Goal: Transaction & Acquisition: Purchase product/service

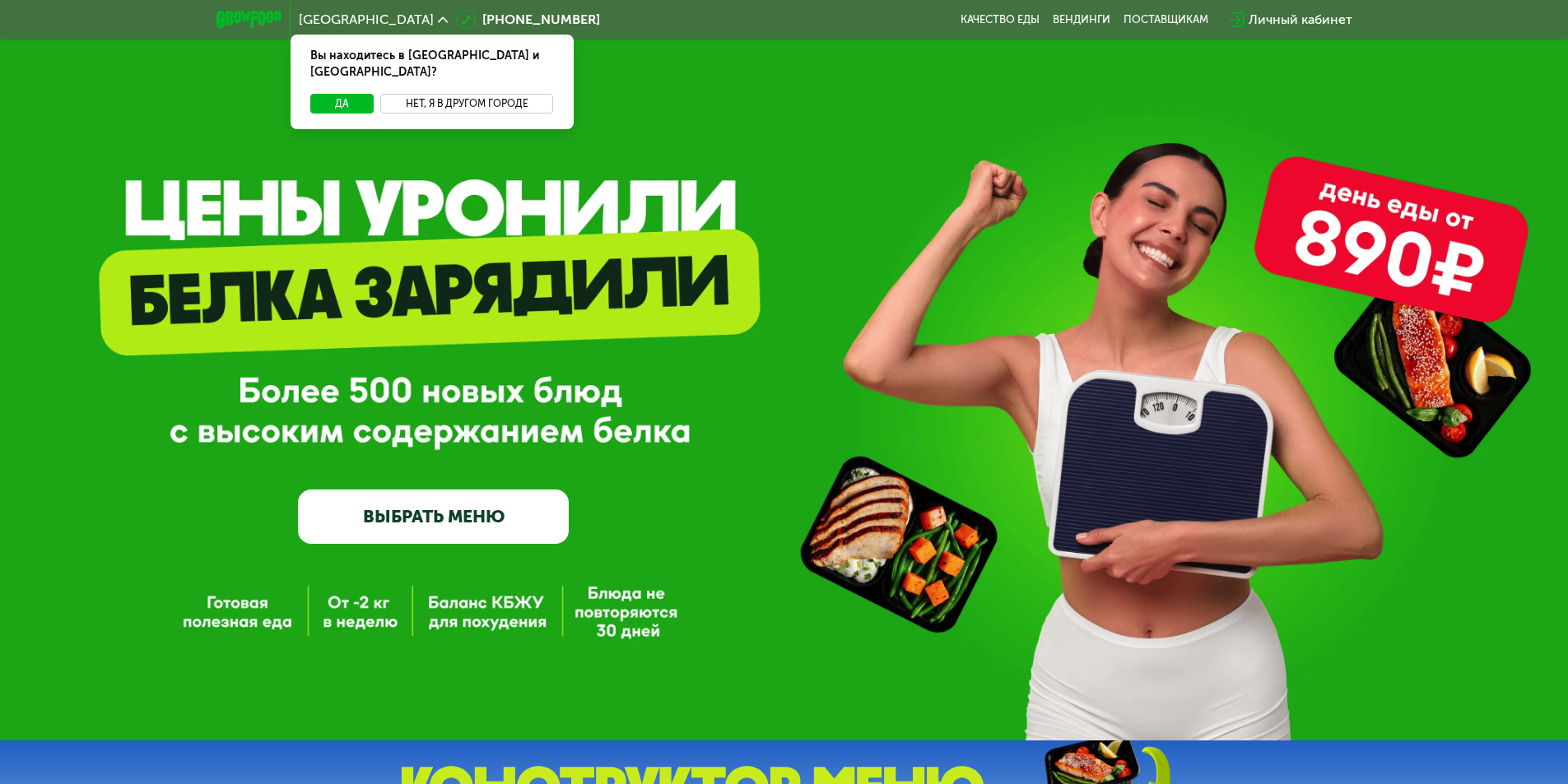
click at [462, 94] on button "Нет, я в другом городе" at bounding box center [467, 103] width 174 height 20
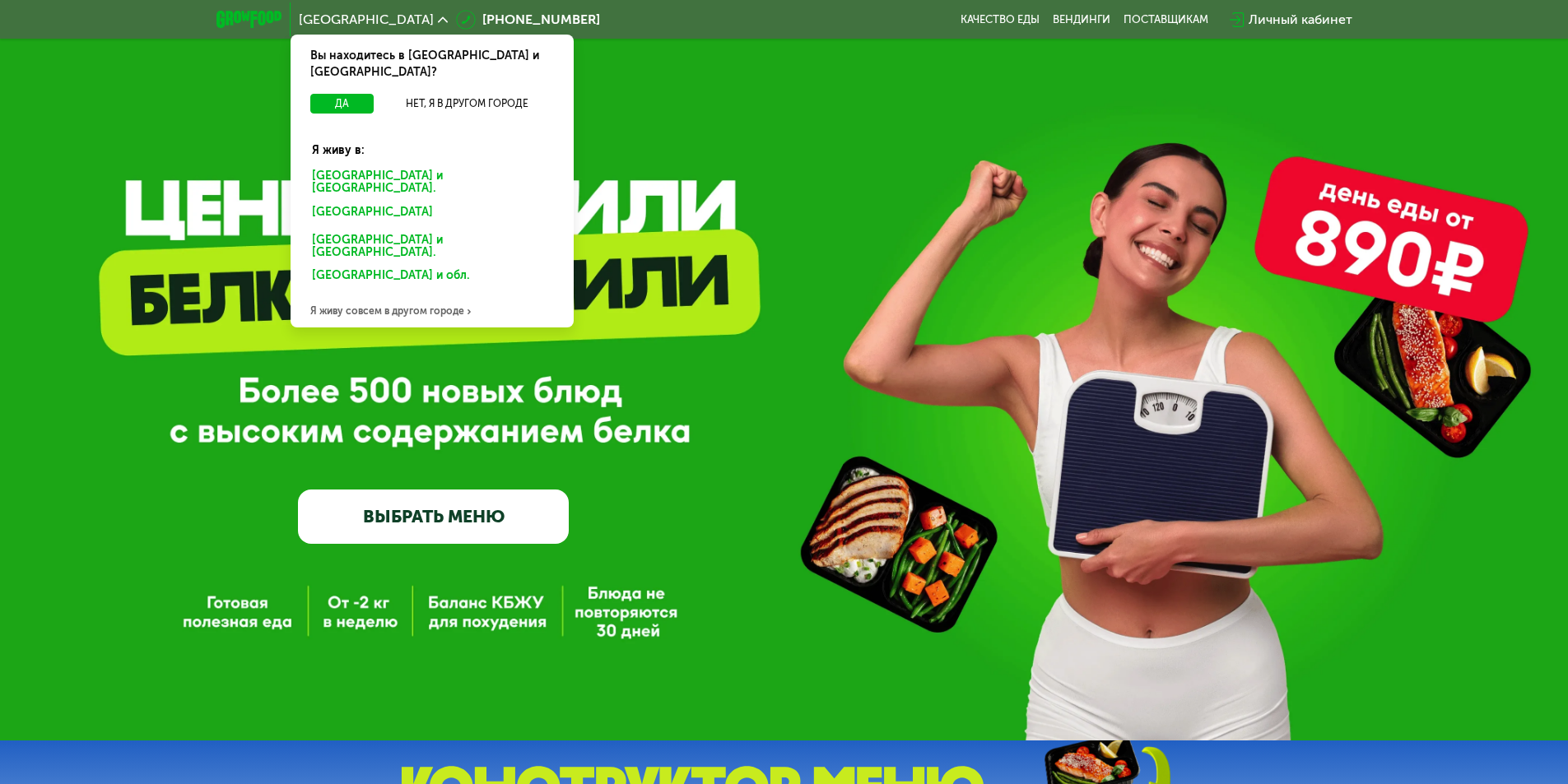
click at [411, 202] on div "[GEOGRAPHIC_DATA] и [GEOGRAPHIC_DATA]." at bounding box center [429, 215] width 257 height 26
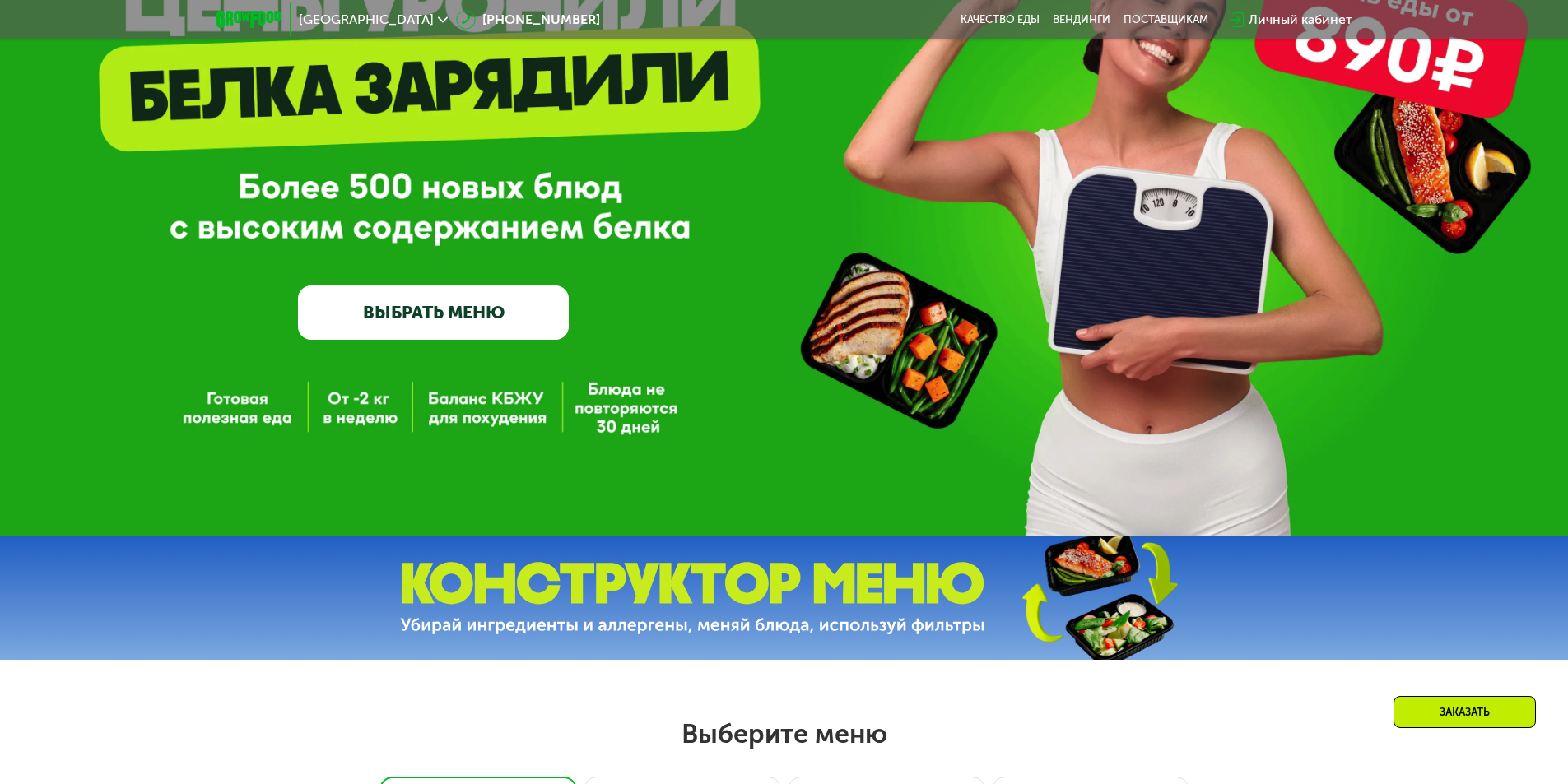
scroll to position [329, 0]
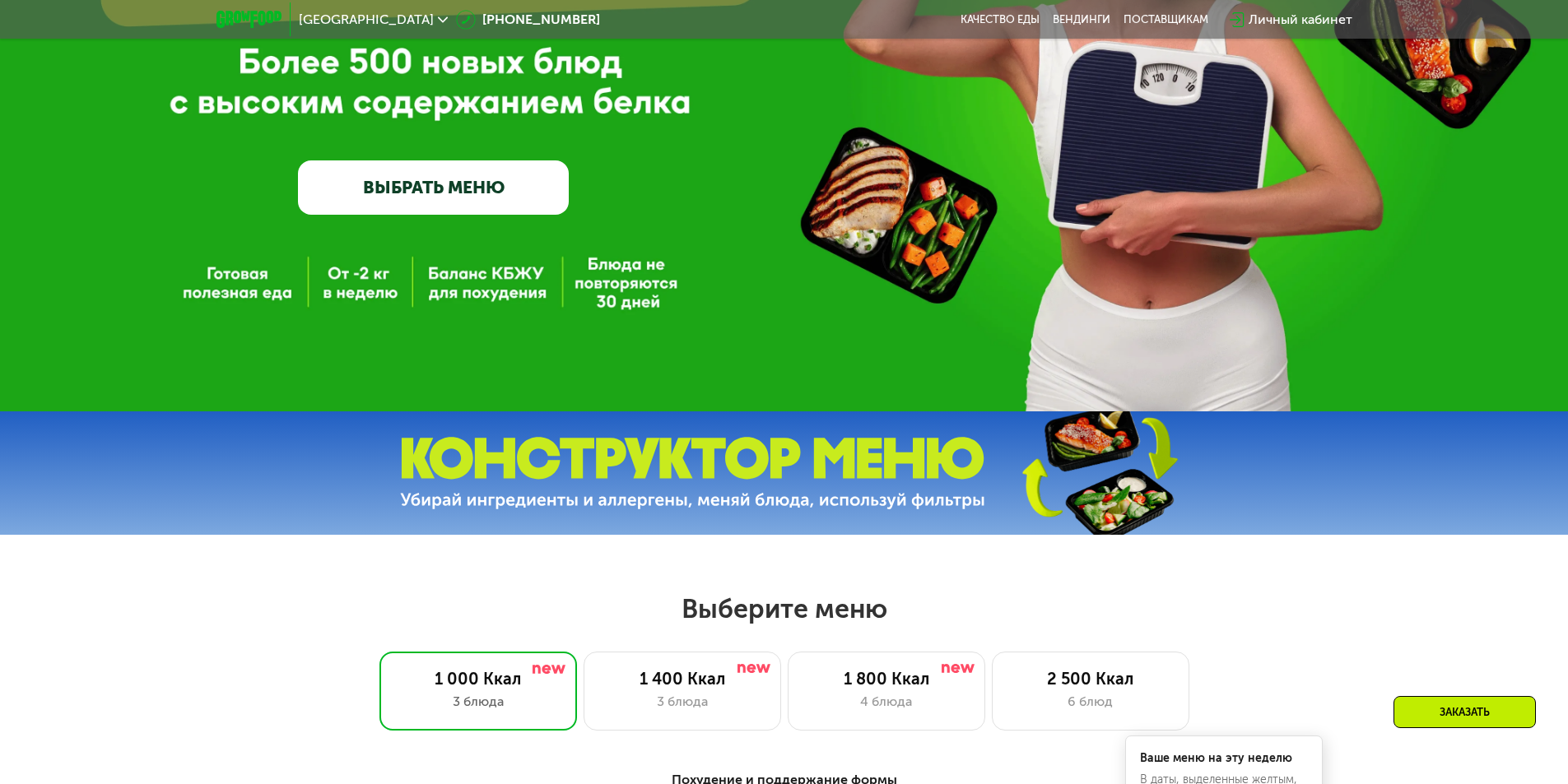
click at [441, 193] on link "ВЫБРАТЬ МЕНЮ" at bounding box center [432, 188] width 271 height 54
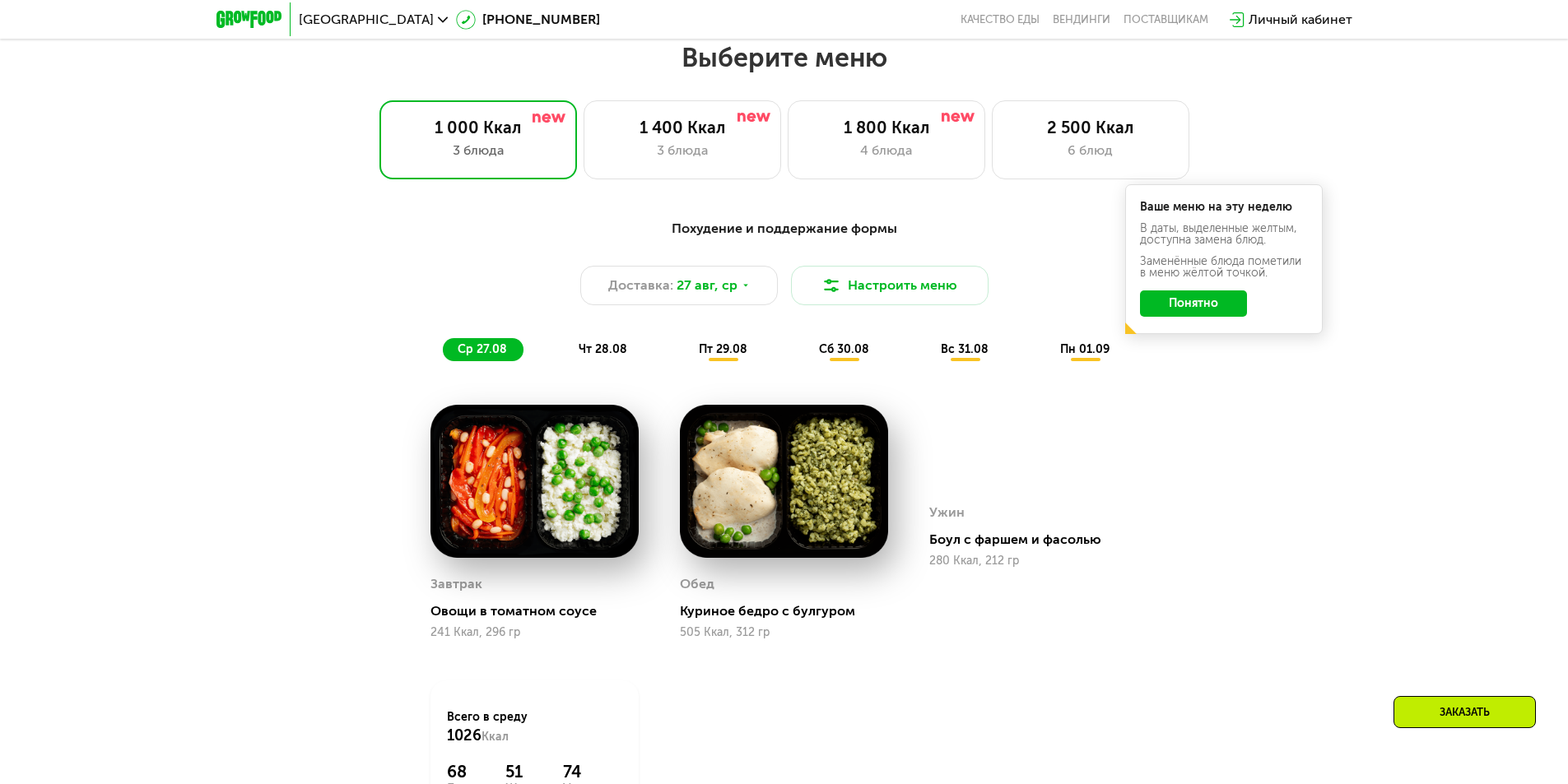
scroll to position [889, 0]
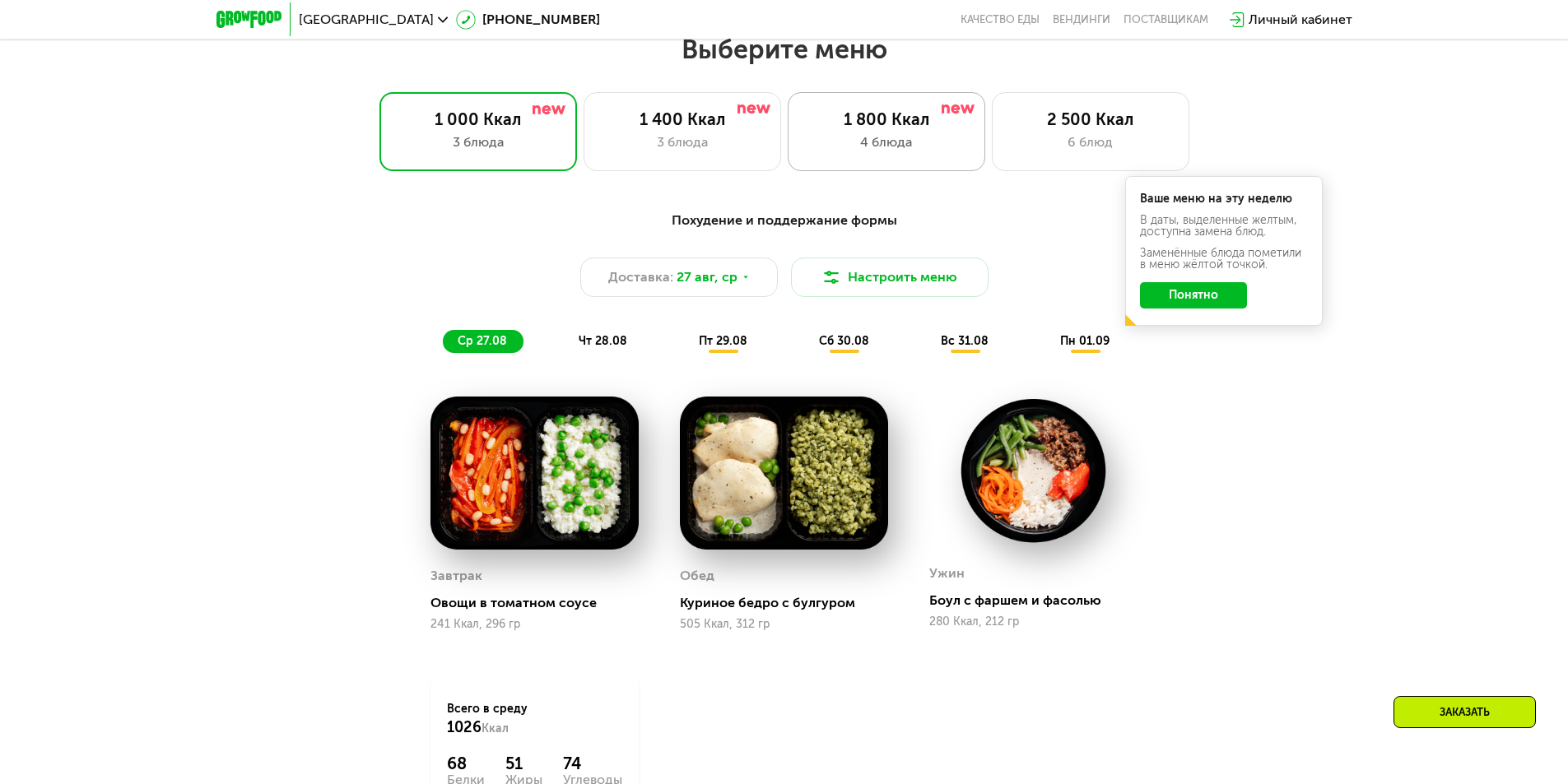
click at [884, 145] on div "4 блюда" at bounding box center [885, 141] width 163 height 20
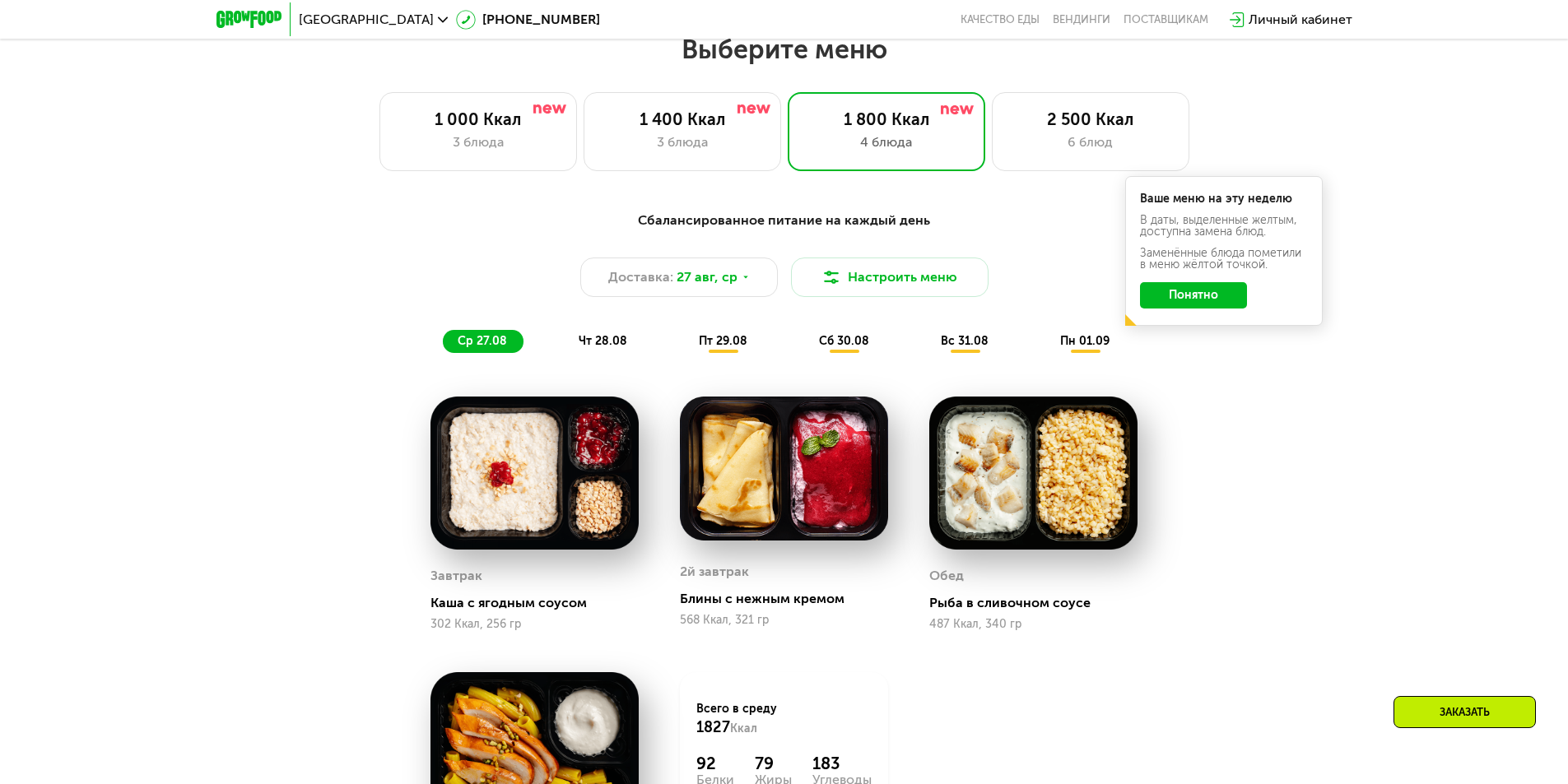
click at [1193, 307] on button "Понятно" at bounding box center [1192, 295] width 107 height 26
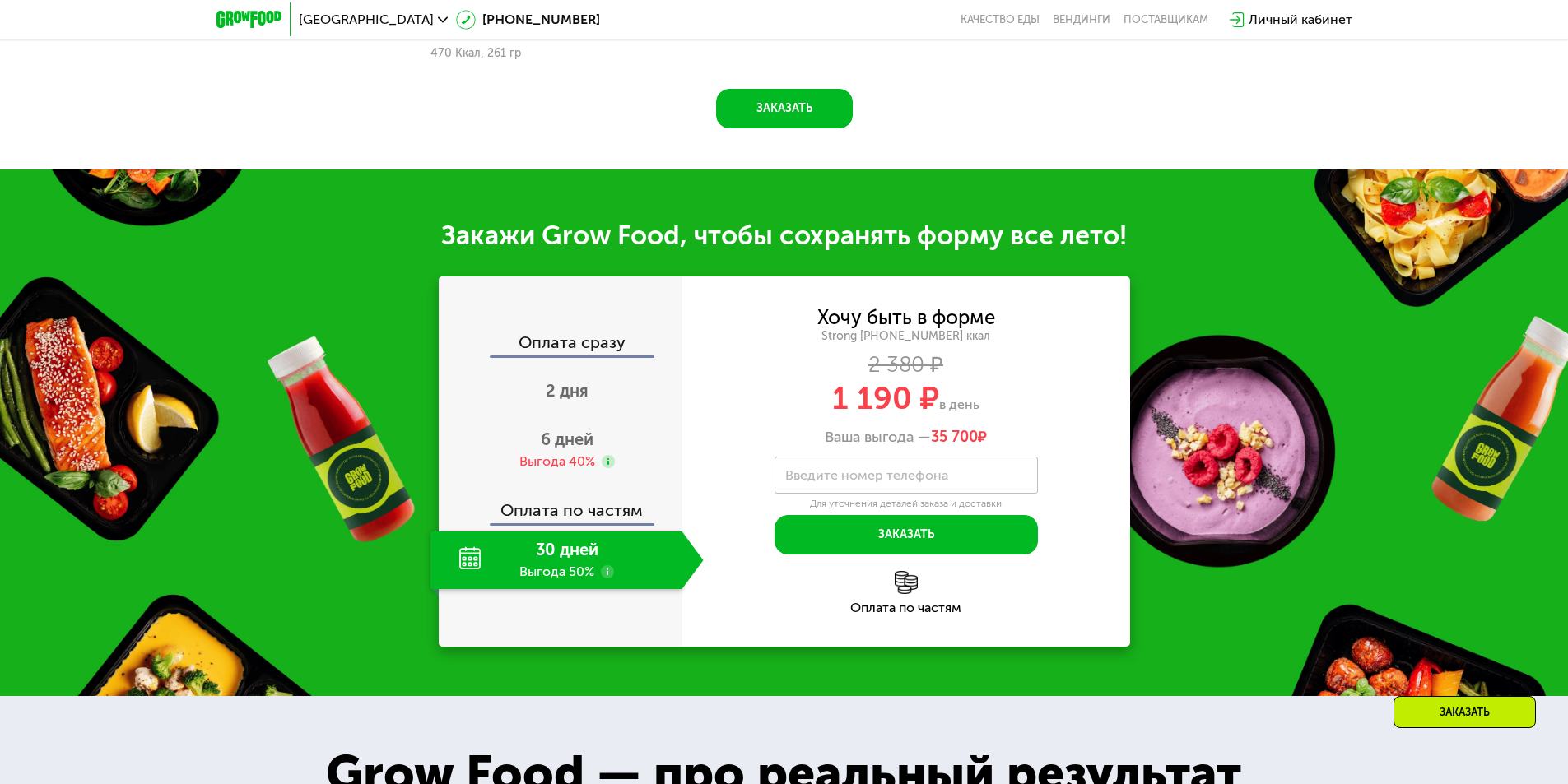
scroll to position [1794, 0]
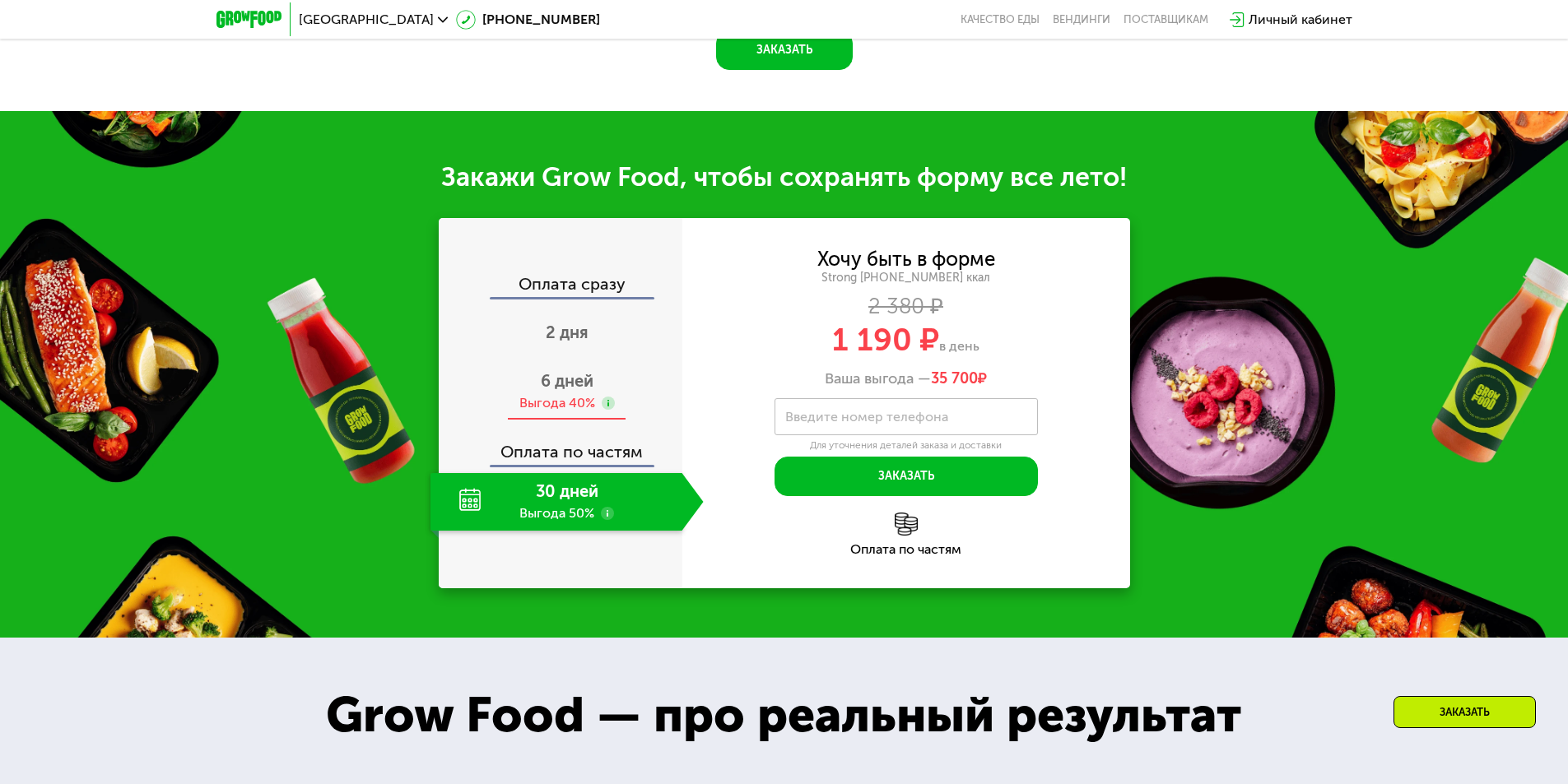
click at [566, 400] on div "Выгода 40%" at bounding box center [556, 403] width 75 height 18
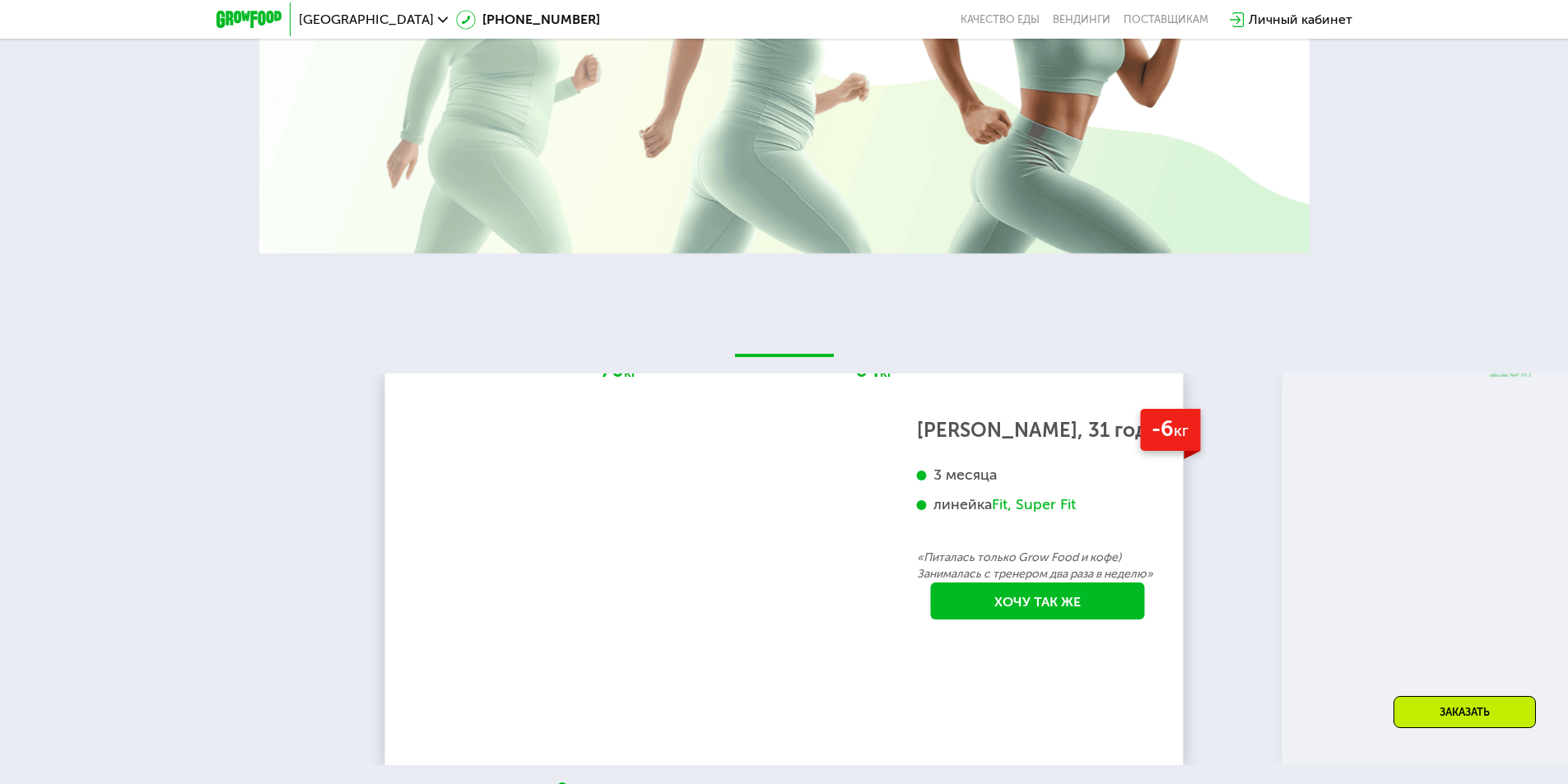
scroll to position [3028, 0]
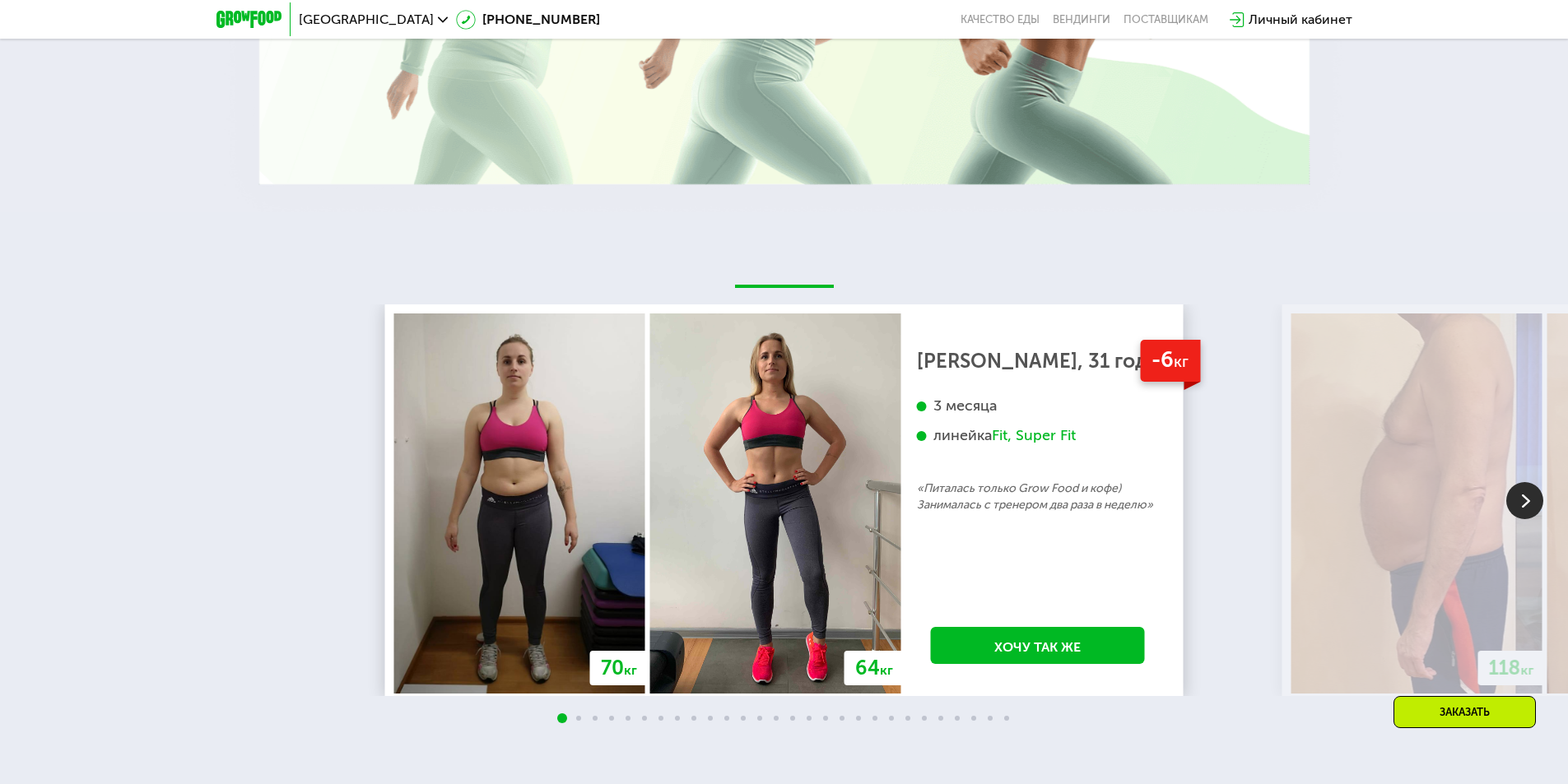
click at [1535, 504] on img at bounding box center [1524, 501] width 37 height 37
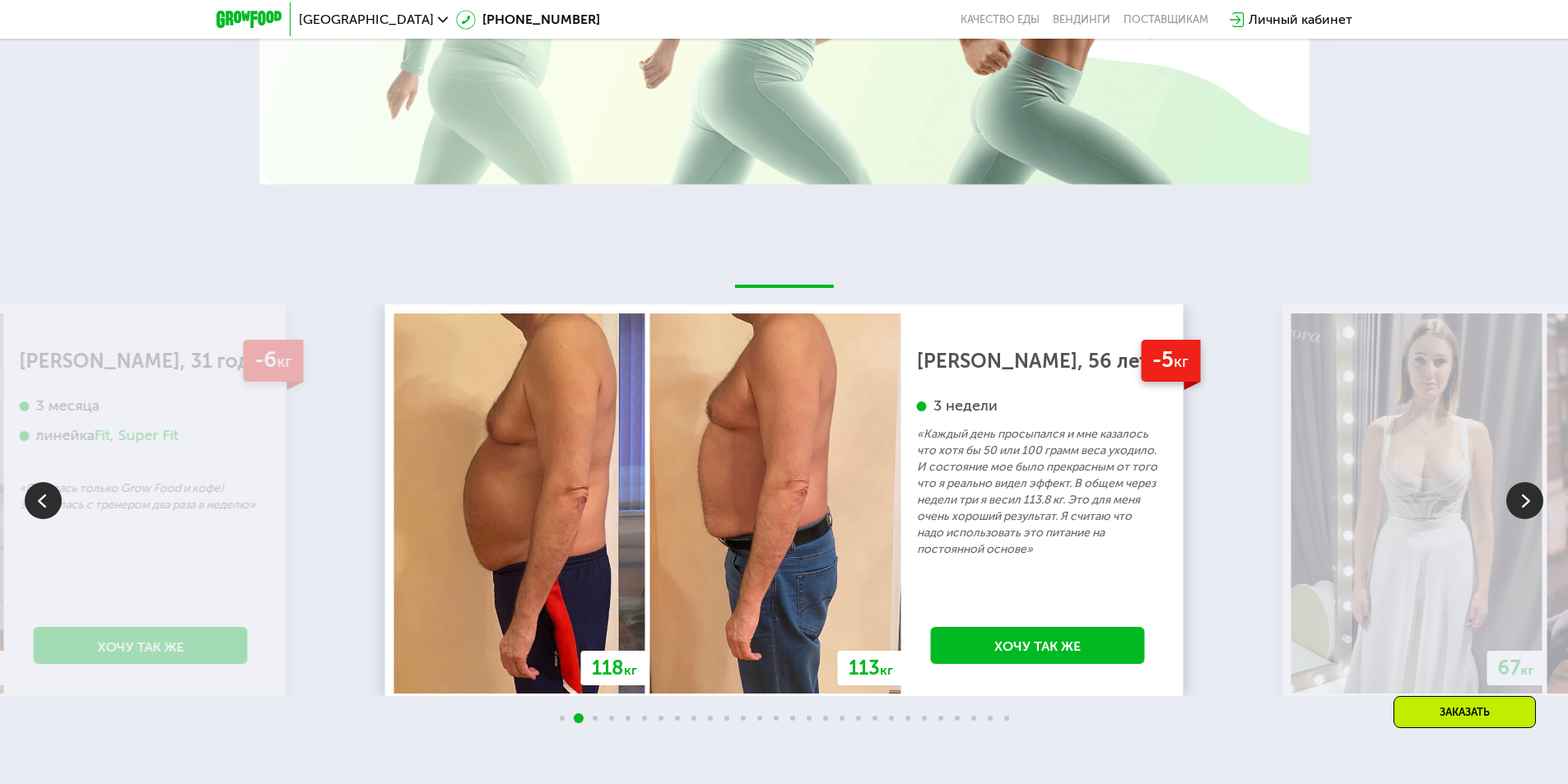
click at [1525, 503] on img at bounding box center [1524, 501] width 37 height 37
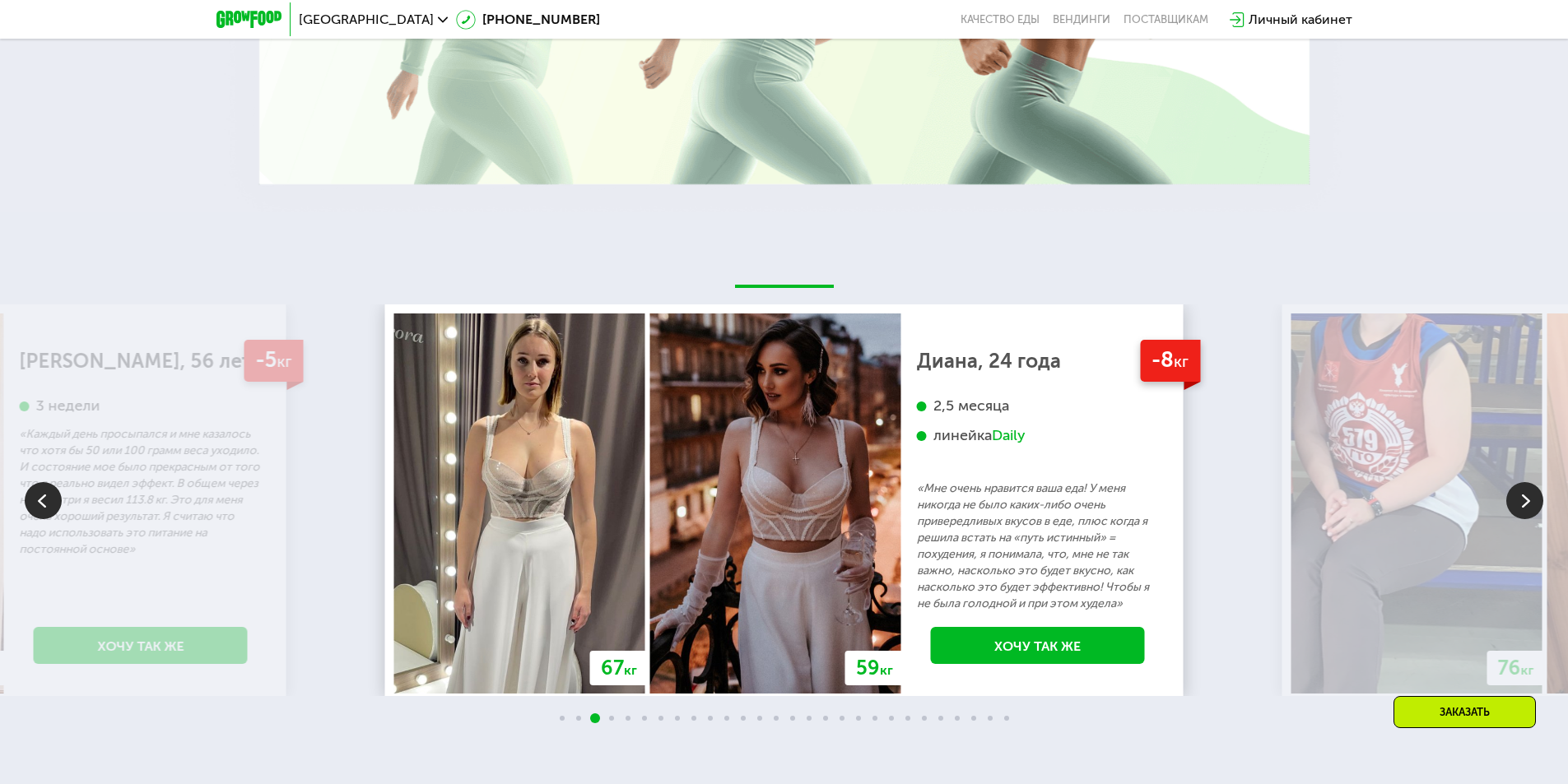
click at [1525, 503] on img at bounding box center [1524, 501] width 37 height 37
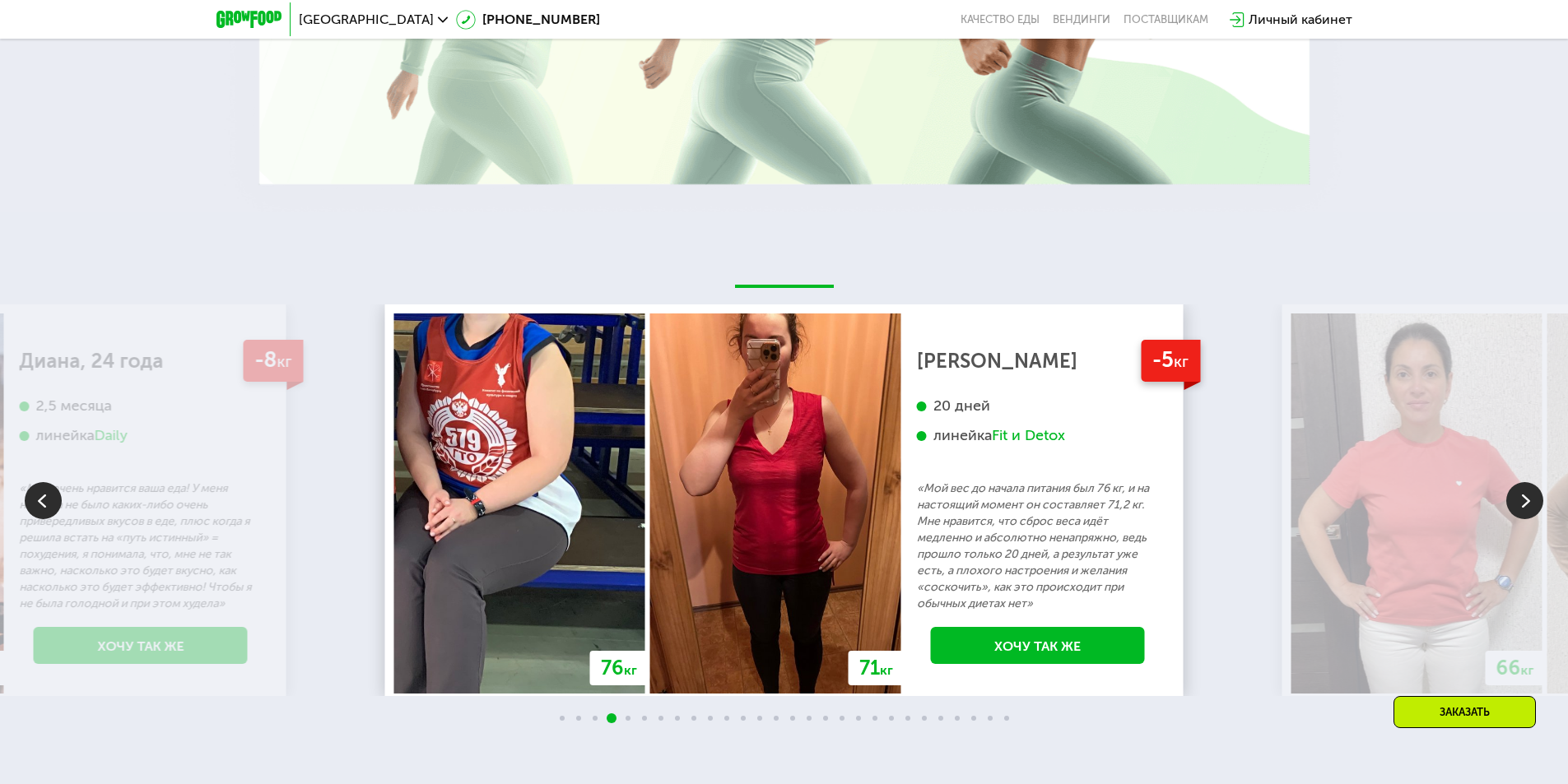
click at [1525, 503] on img at bounding box center [1524, 501] width 37 height 37
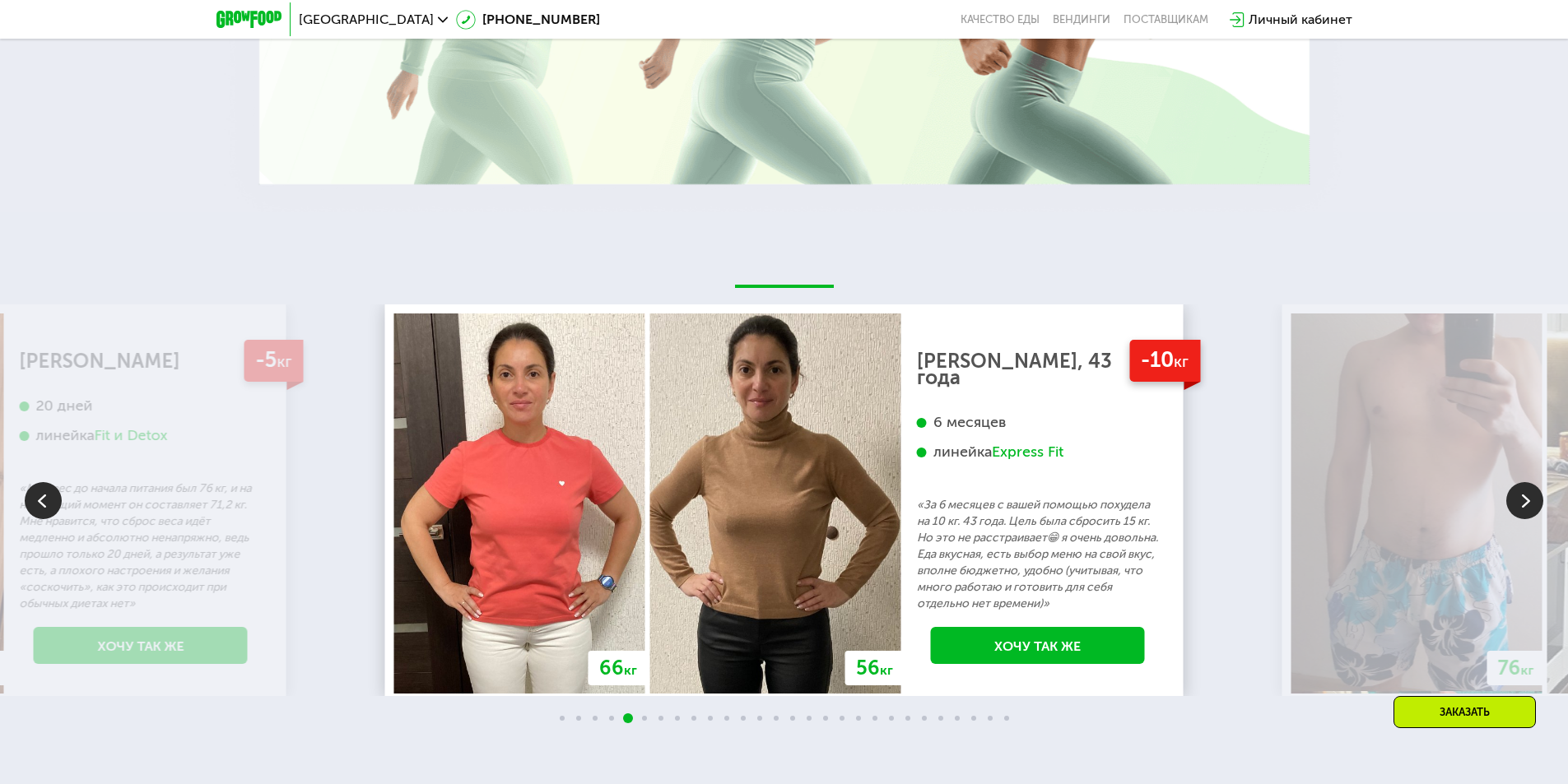
click at [1525, 503] on img at bounding box center [1524, 501] width 37 height 37
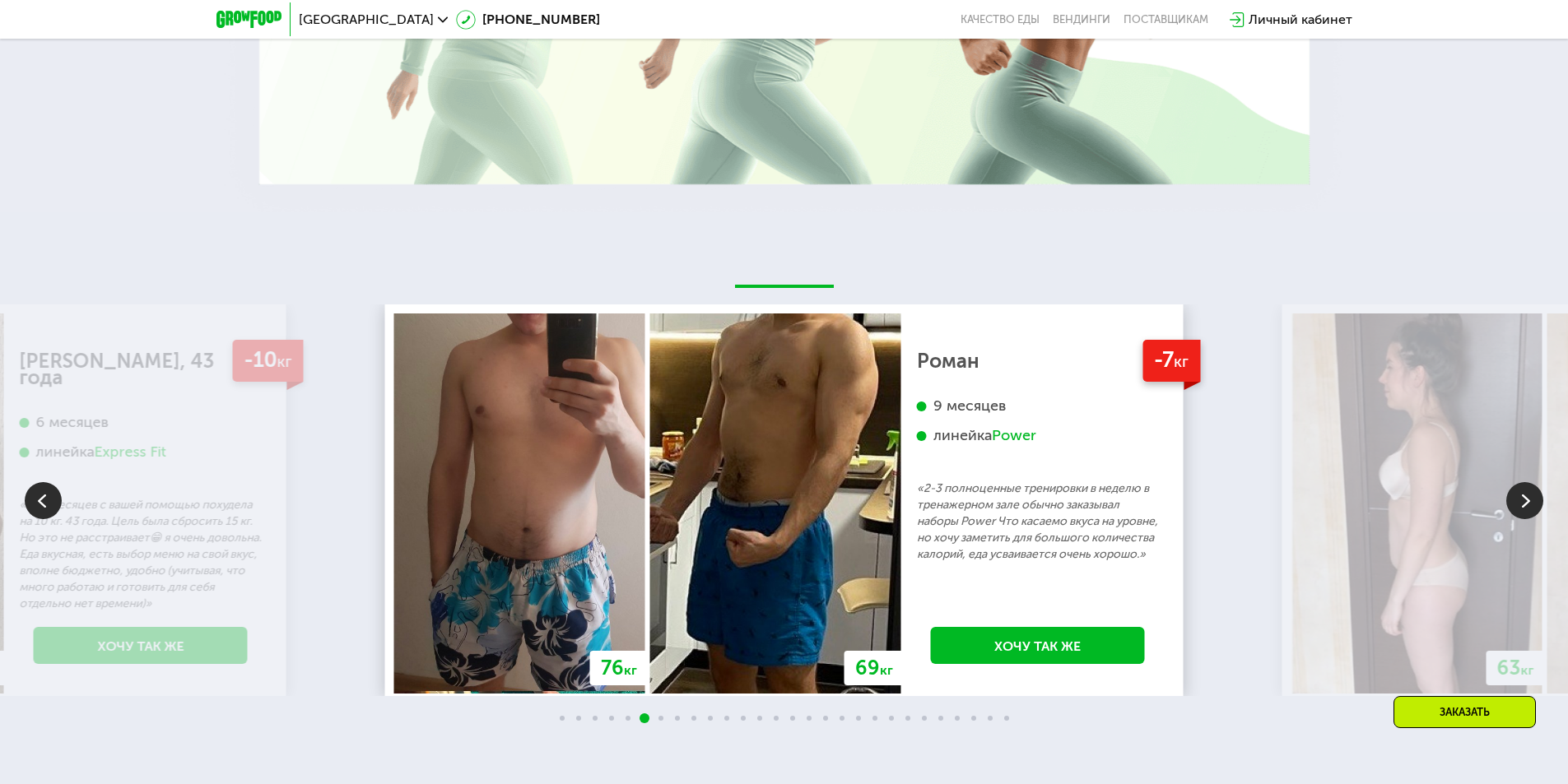
click at [1525, 503] on img at bounding box center [1524, 501] width 37 height 37
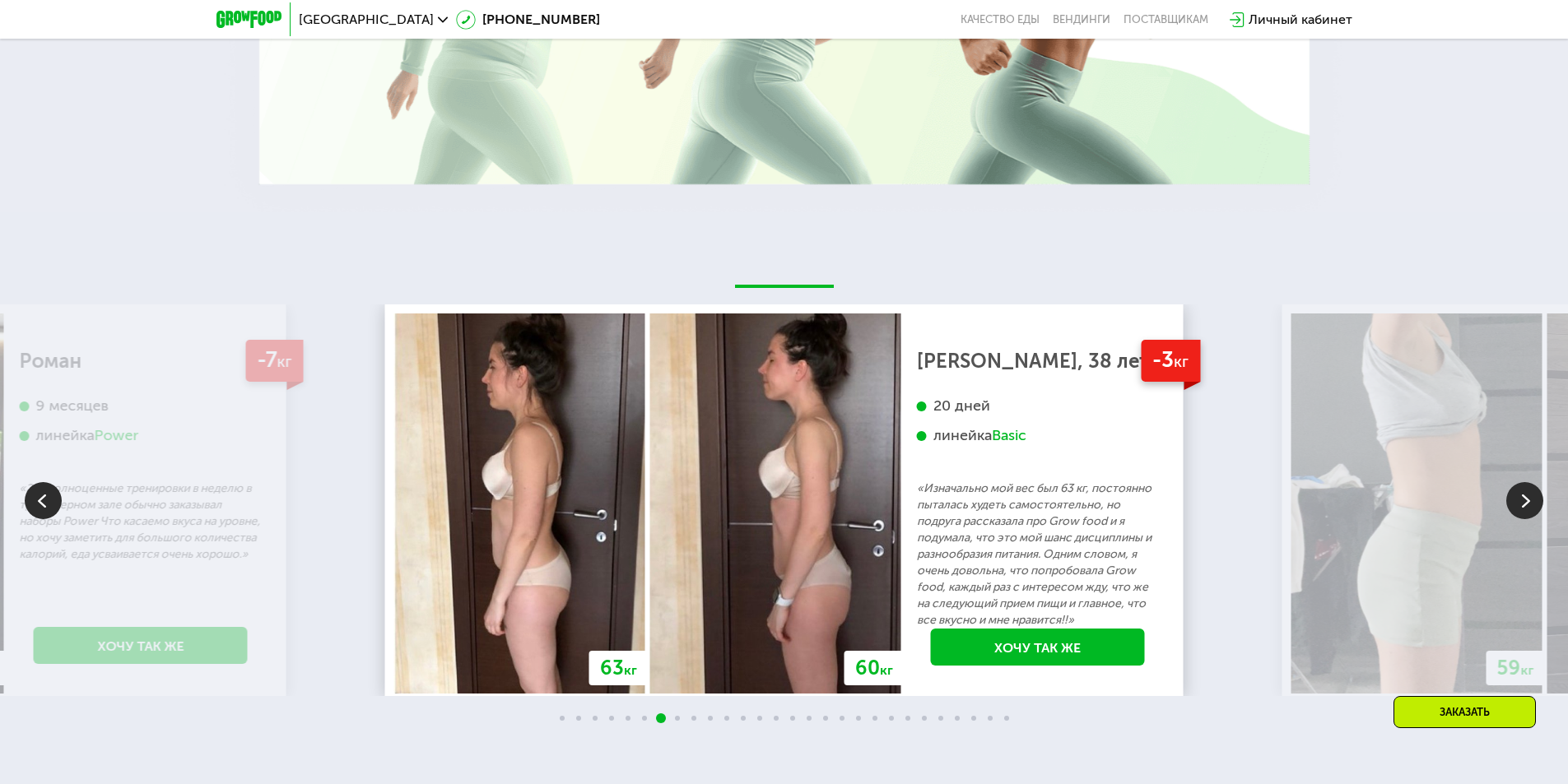
click at [1525, 503] on img at bounding box center [1524, 501] width 37 height 37
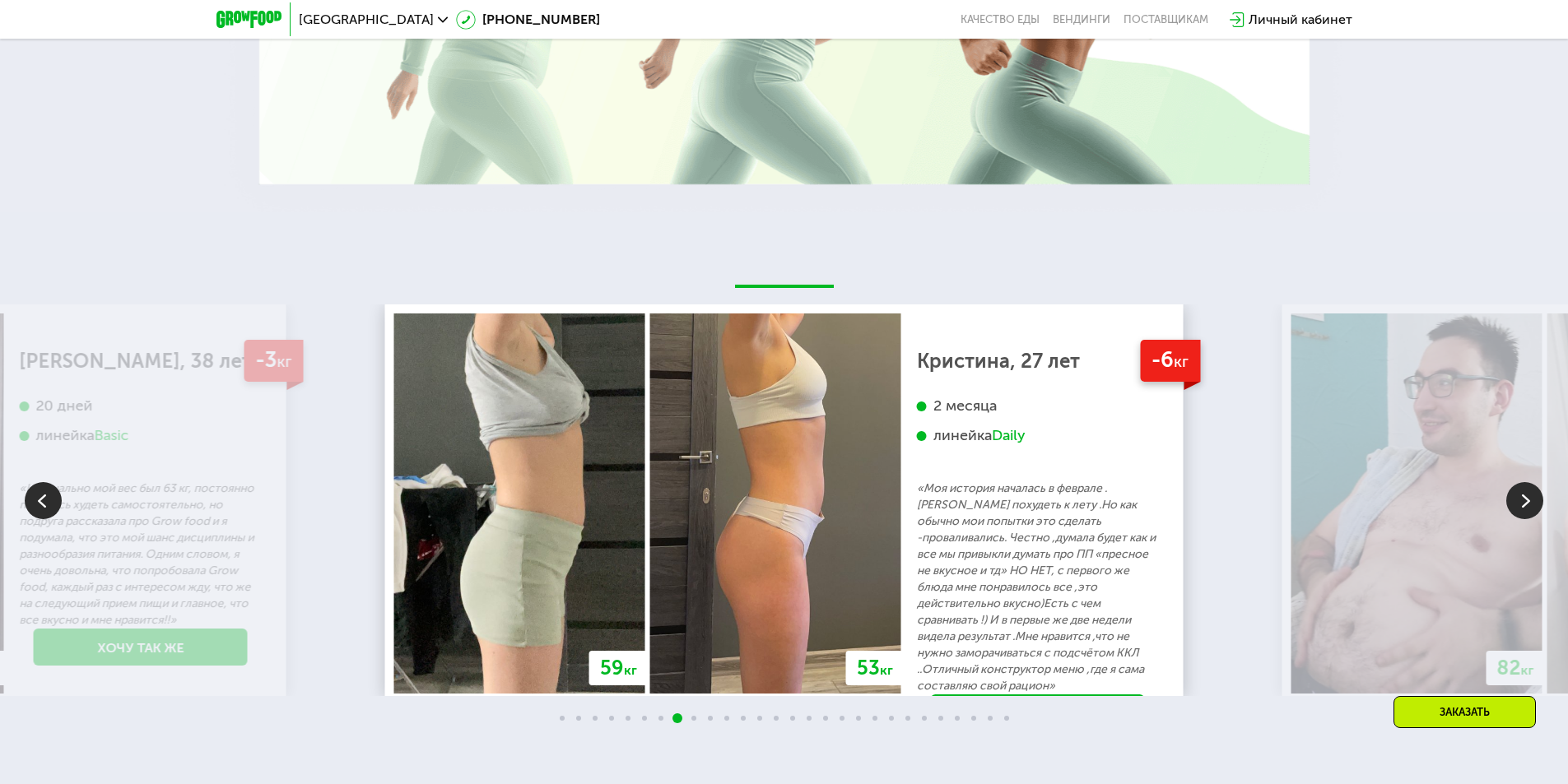
click at [57, 511] on img at bounding box center [44, 501] width 37 height 37
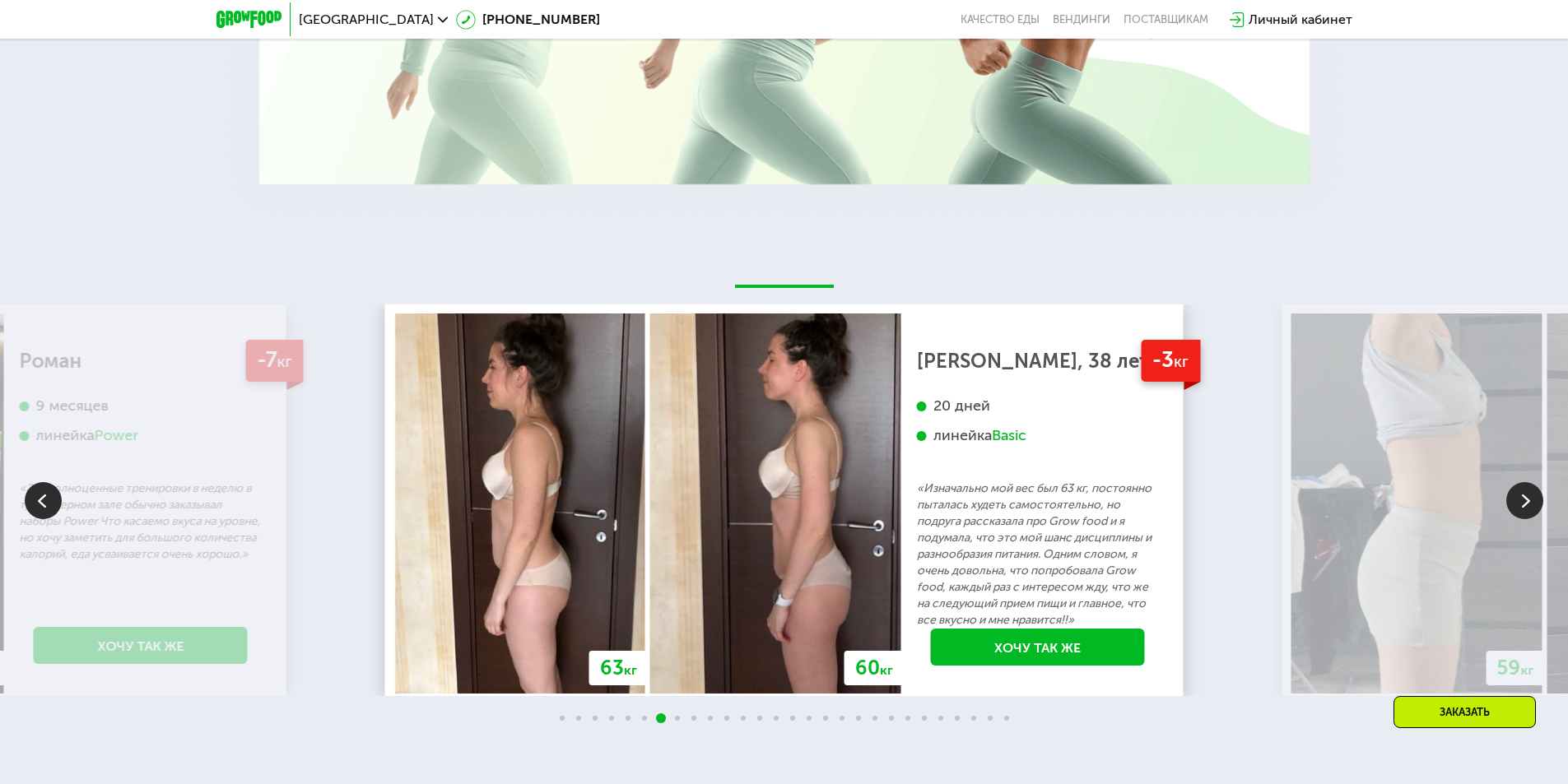
click at [1522, 517] on img at bounding box center [1524, 501] width 37 height 37
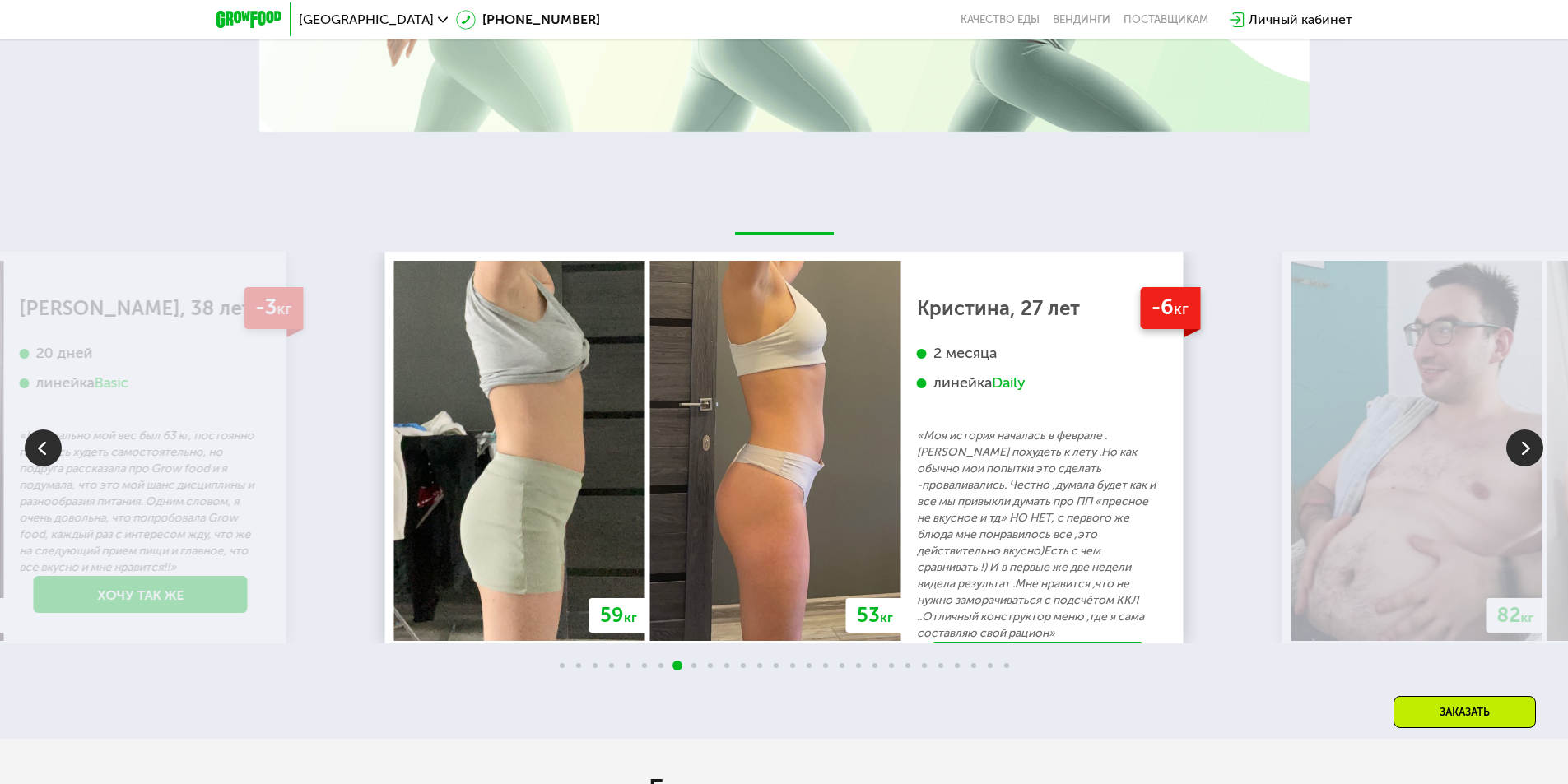
scroll to position [3111, 0]
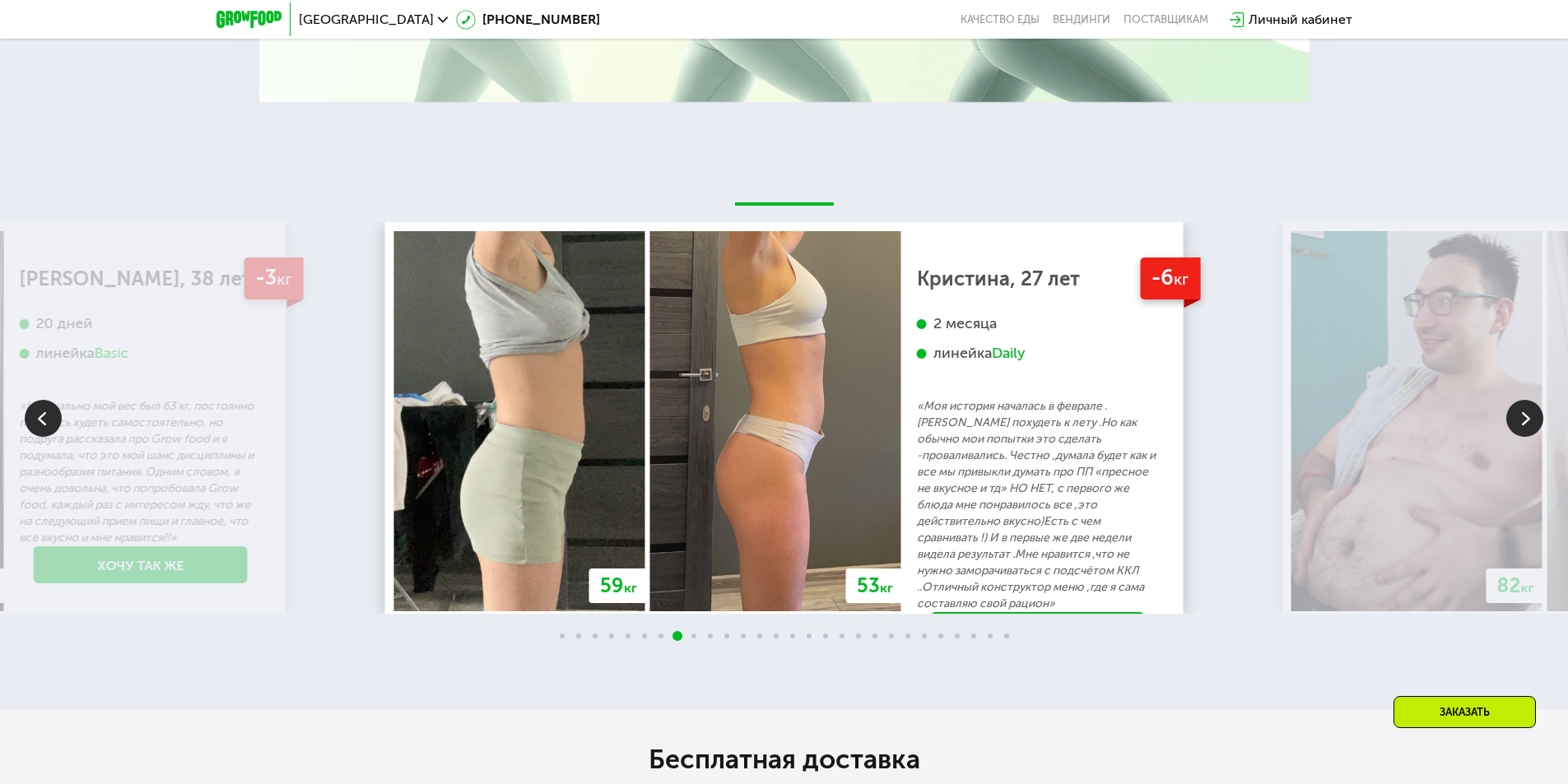
click at [1521, 428] on img at bounding box center [1524, 419] width 37 height 37
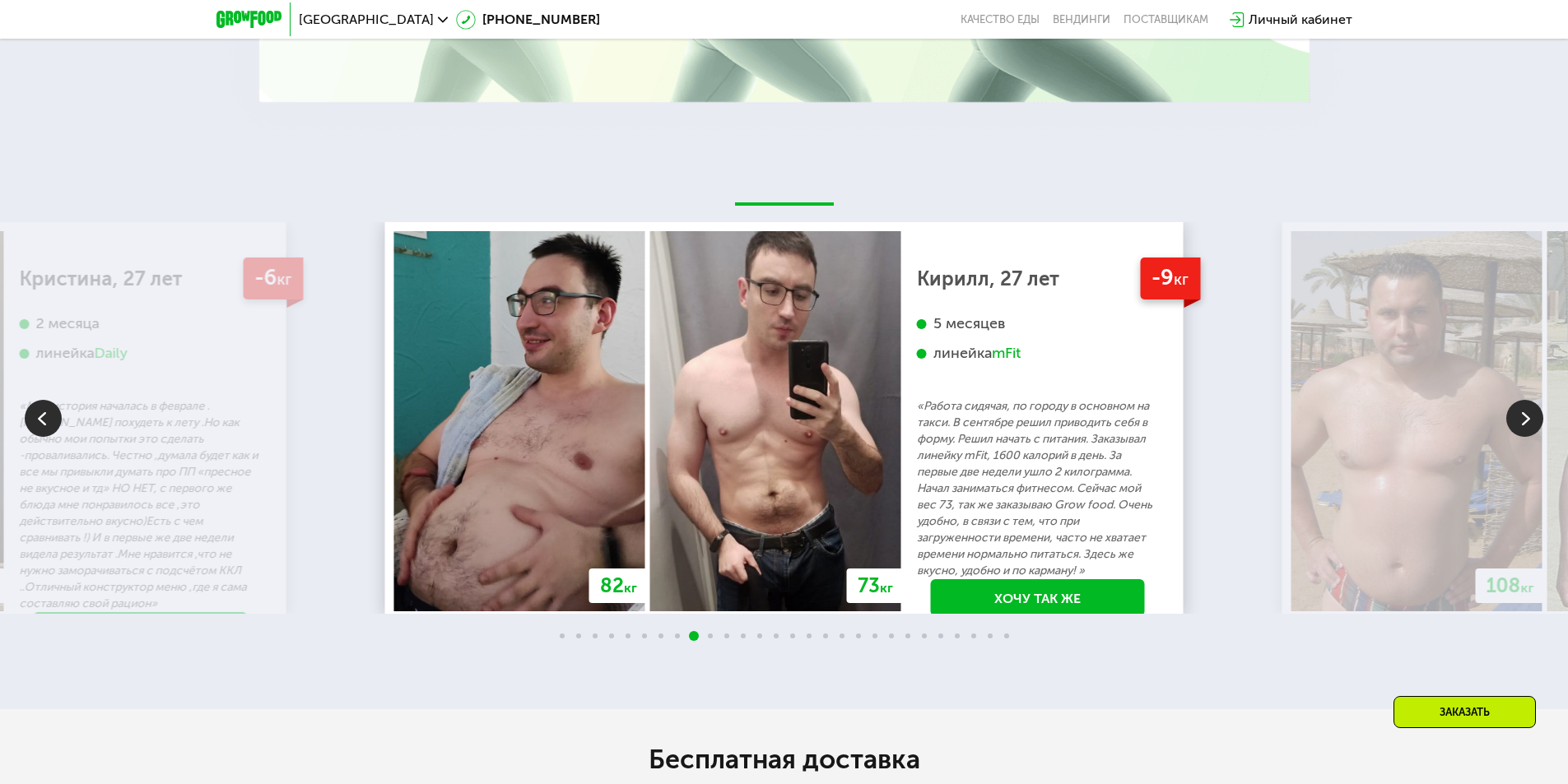
click at [1521, 428] on img at bounding box center [1524, 419] width 37 height 37
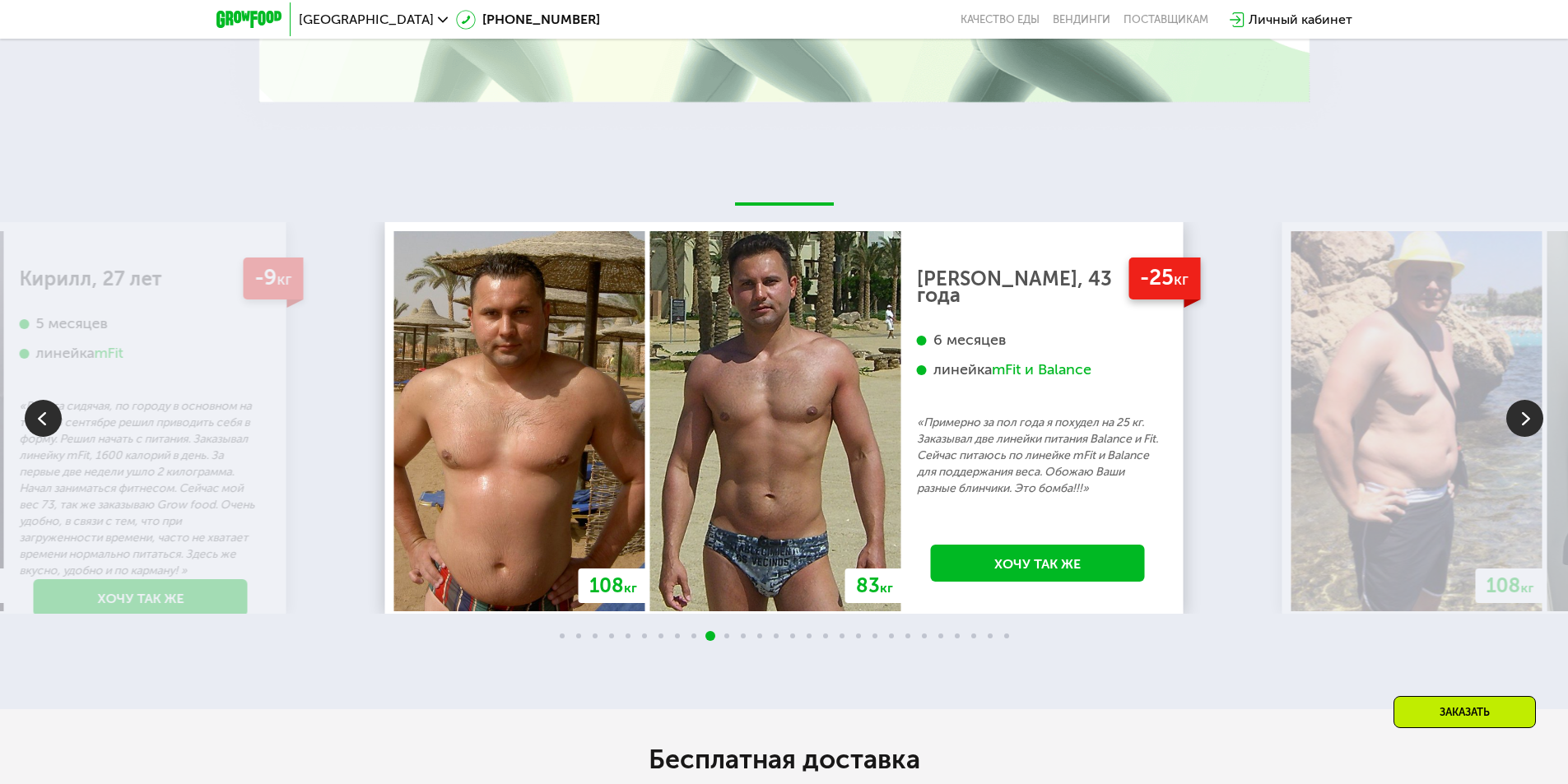
click at [1521, 428] on img at bounding box center [1524, 419] width 37 height 37
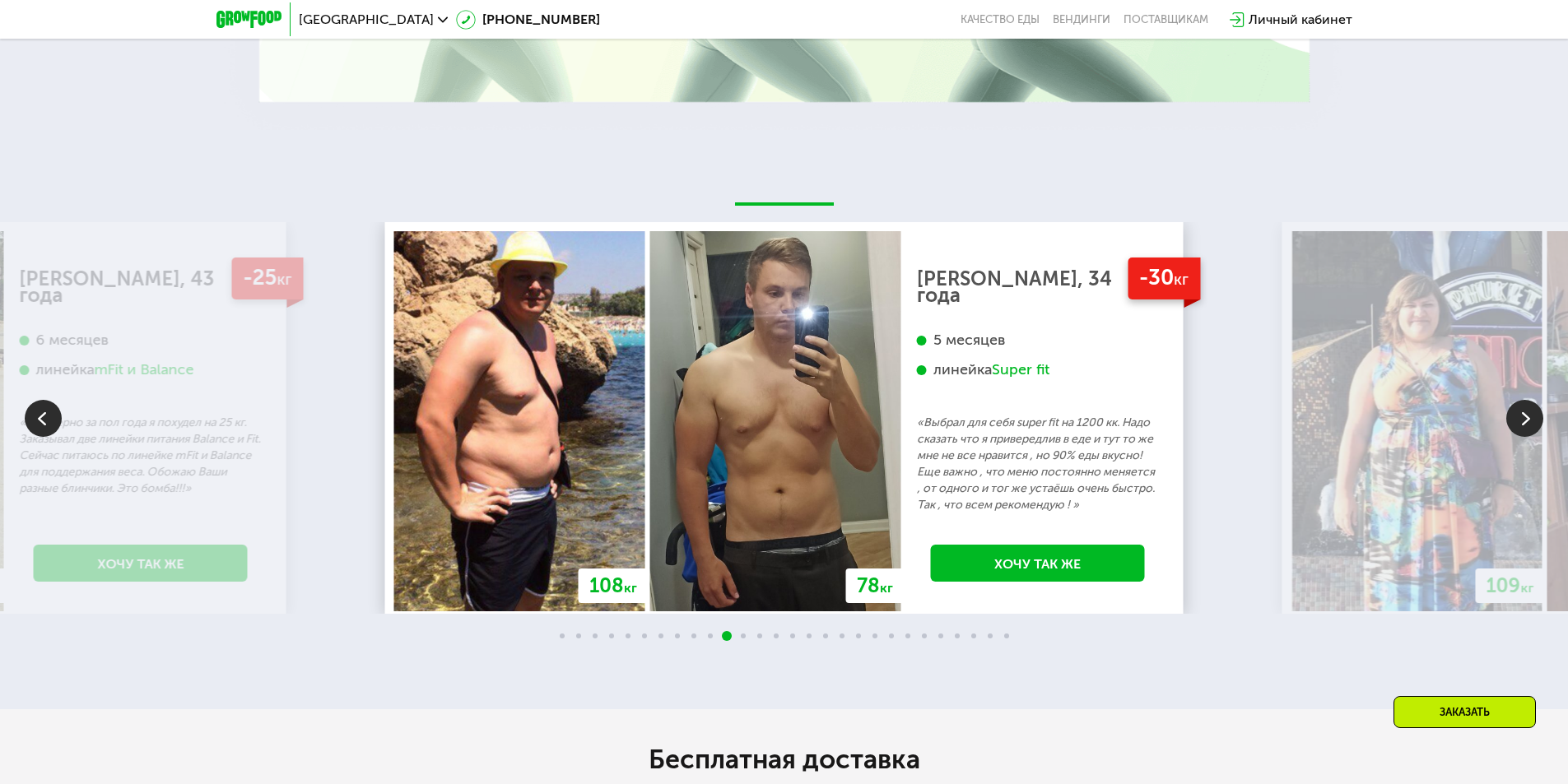
click at [36, 422] on img at bounding box center [44, 419] width 37 height 37
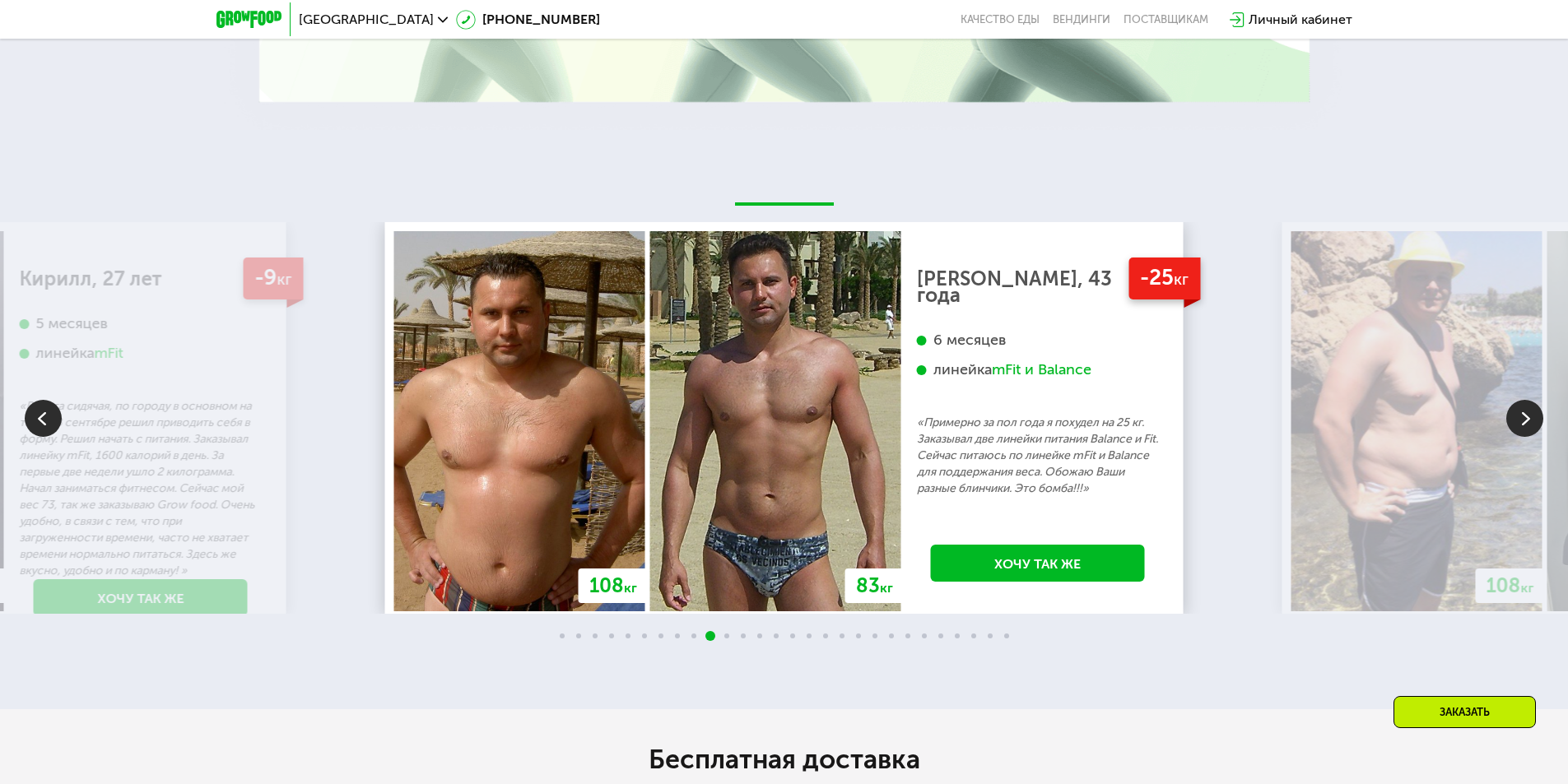
click at [1521, 425] on img at bounding box center [1524, 419] width 37 height 37
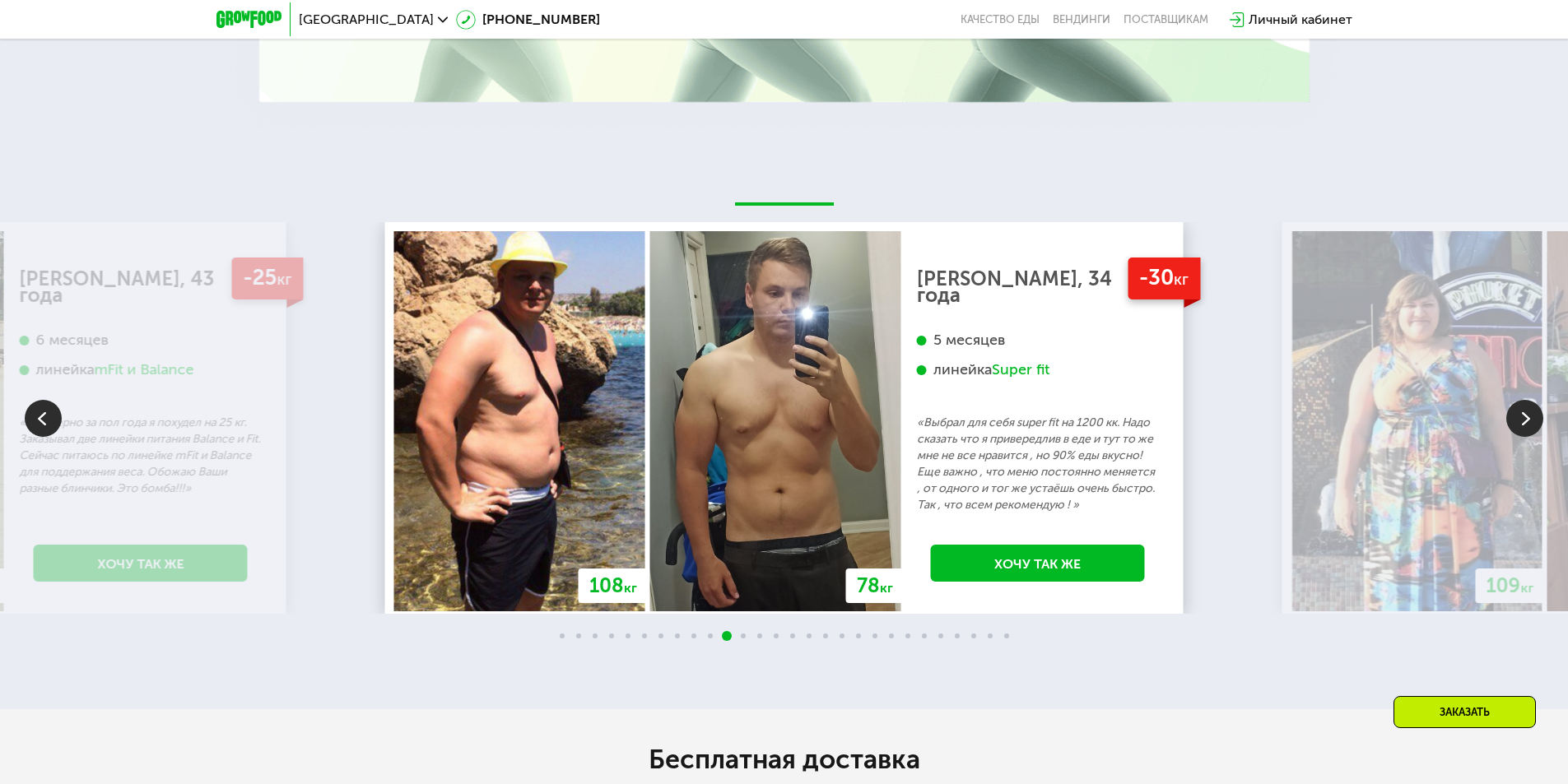
click at [1521, 425] on img at bounding box center [1524, 419] width 37 height 37
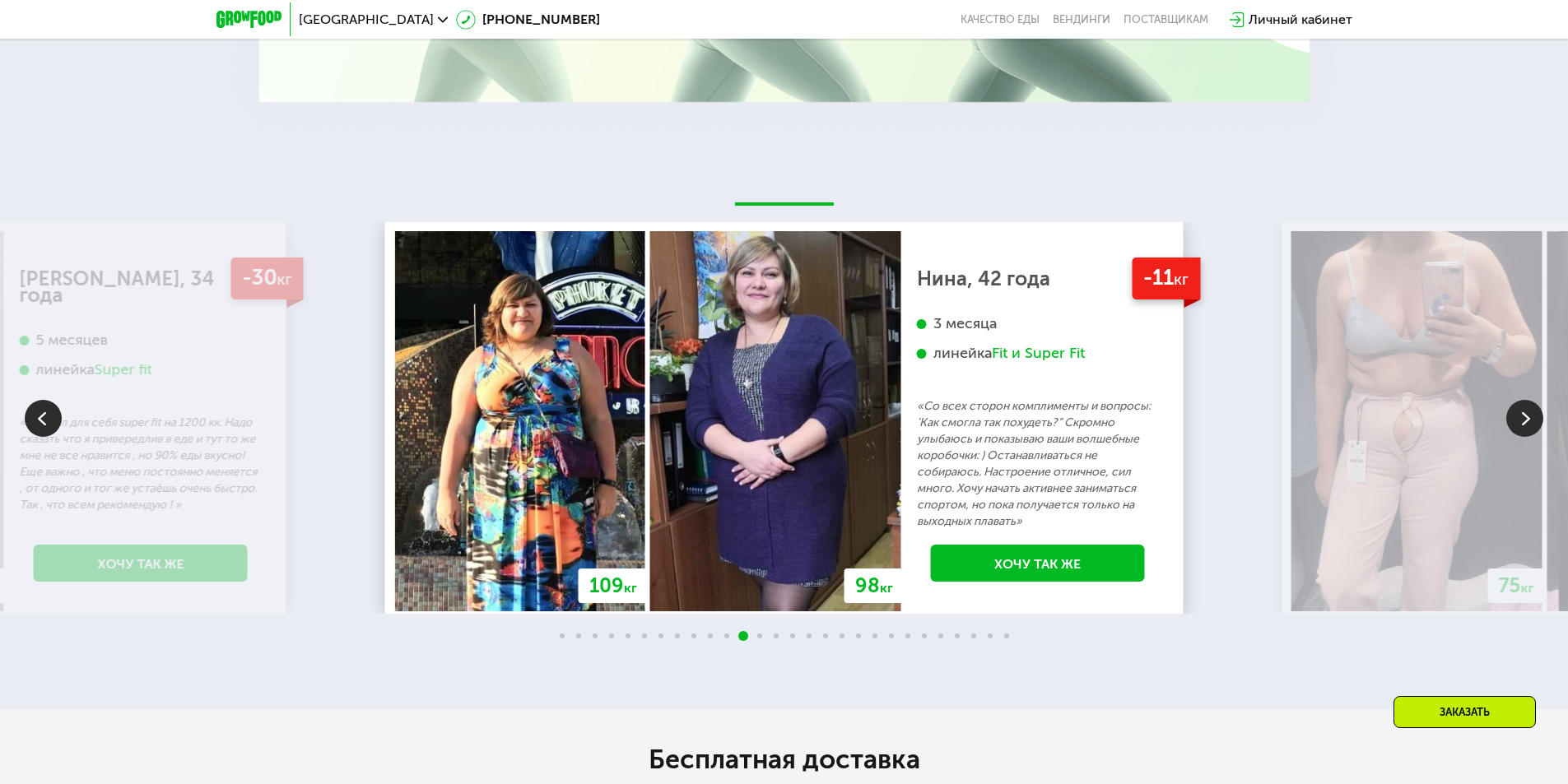
click at [1521, 425] on img at bounding box center [1524, 419] width 37 height 37
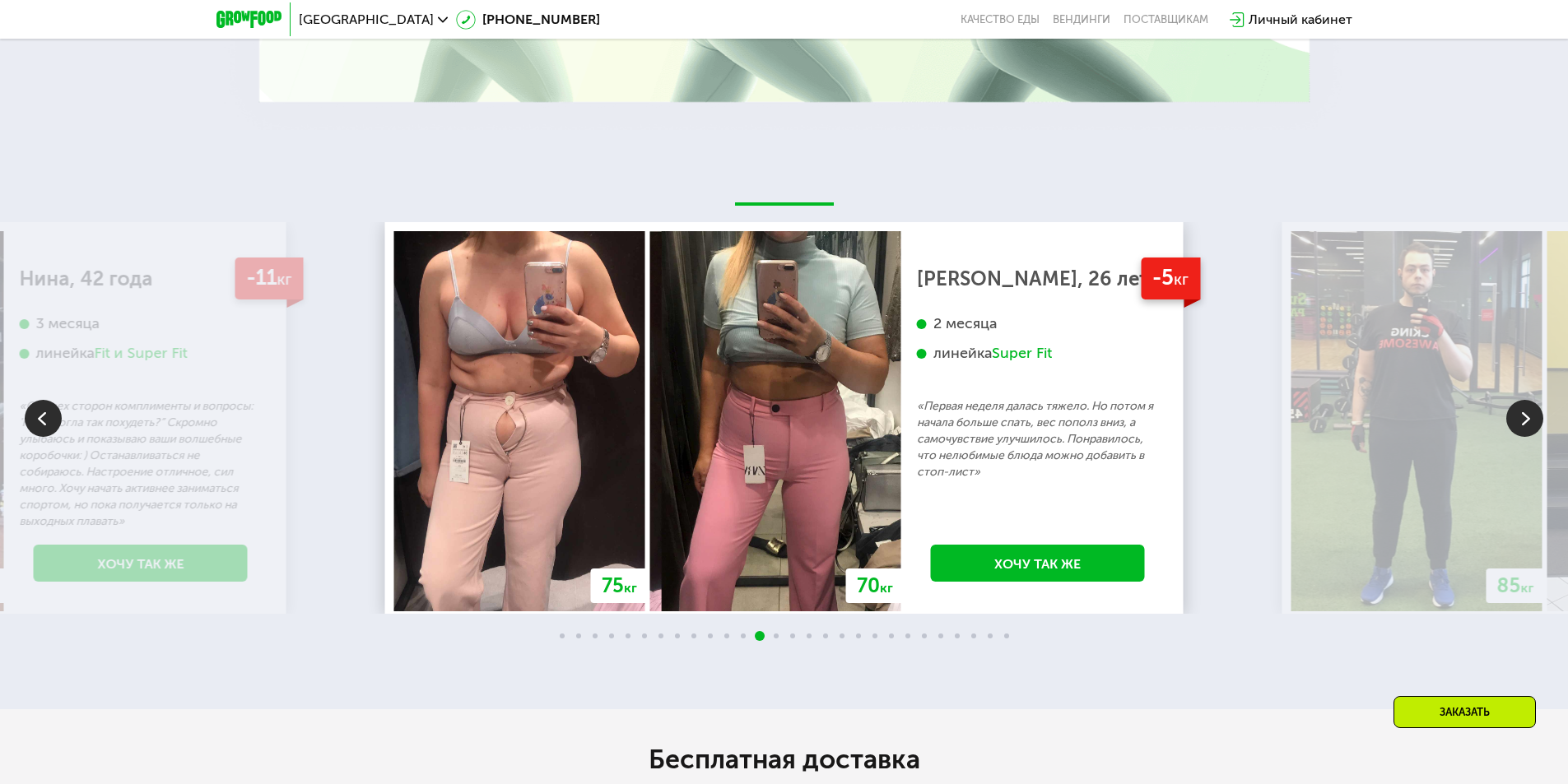
click at [1521, 425] on img at bounding box center [1524, 419] width 37 height 37
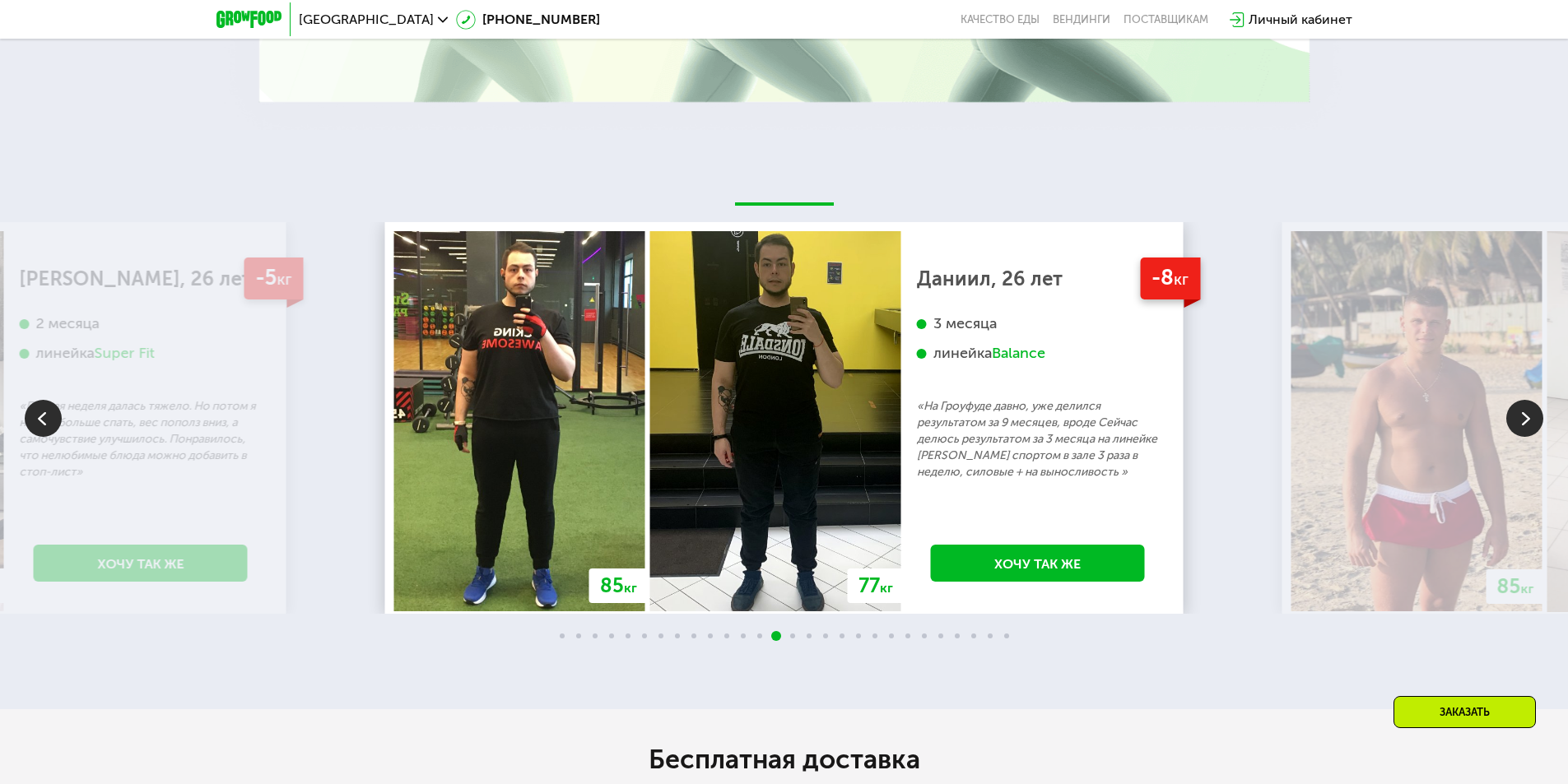
click at [1521, 425] on img at bounding box center [1524, 419] width 37 height 37
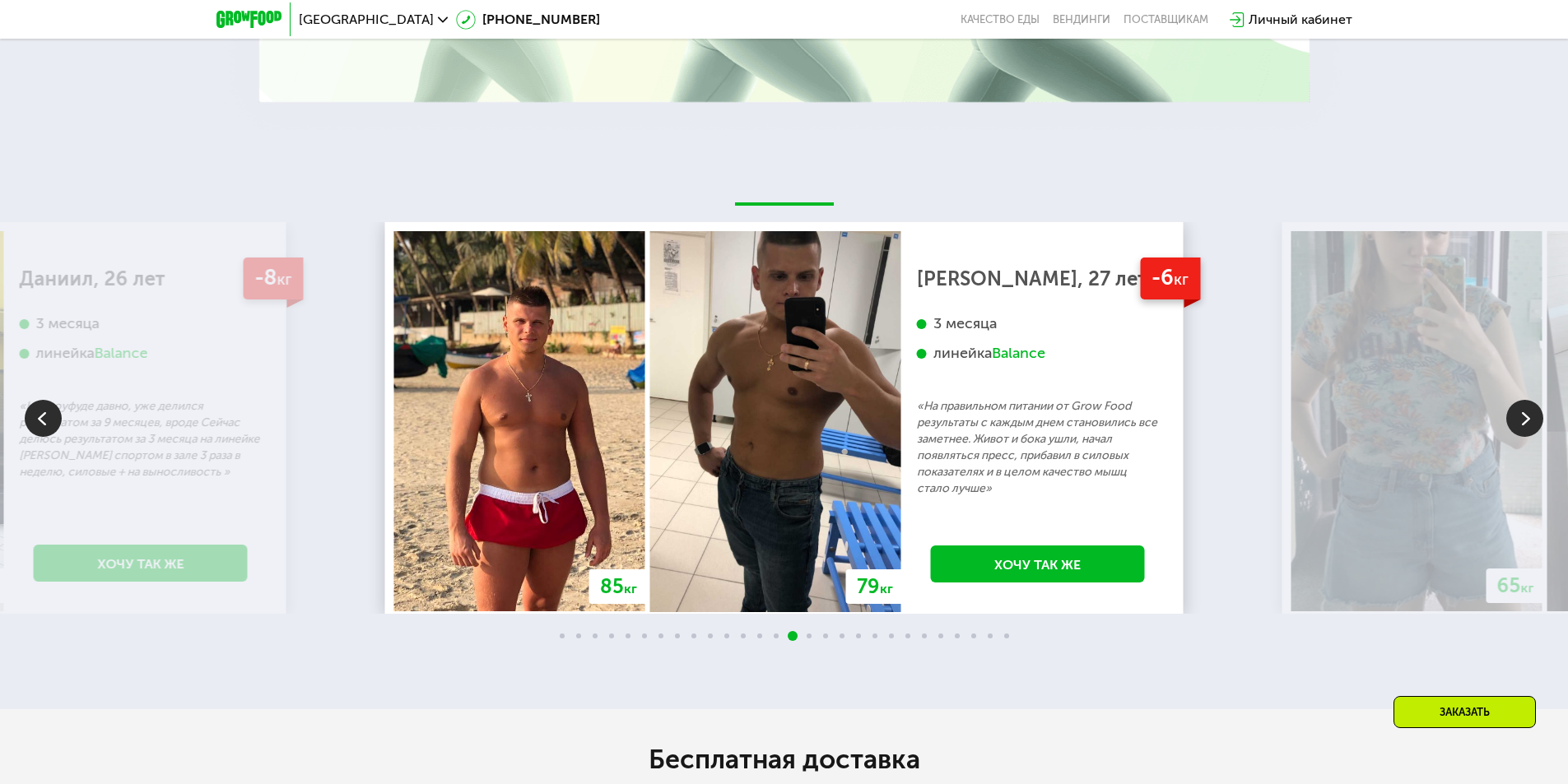
click at [1521, 425] on img at bounding box center [1524, 419] width 37 height 37
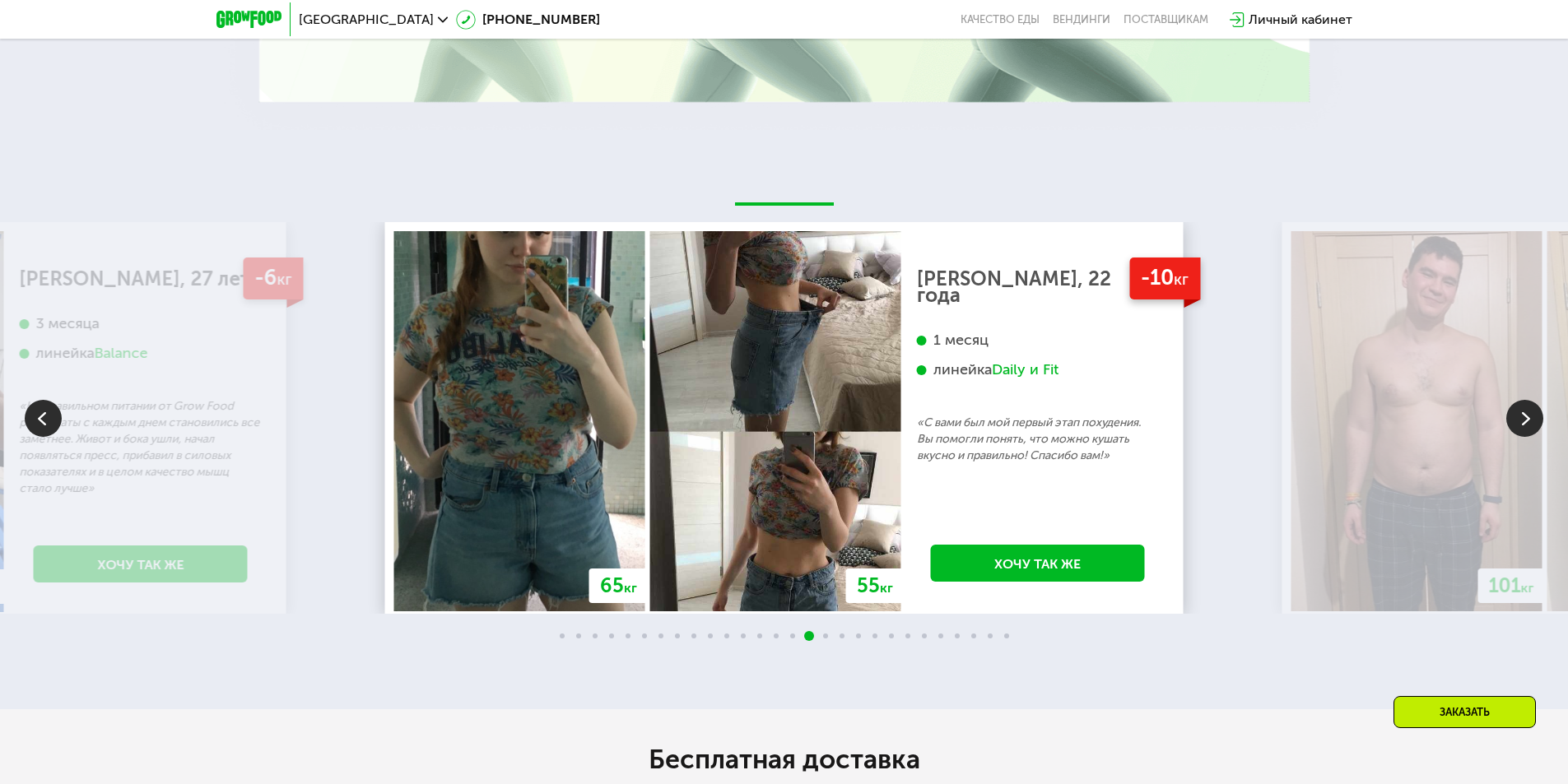
click at [1521, 425] on img at bounding box center [1524, 419] width 37 height 37
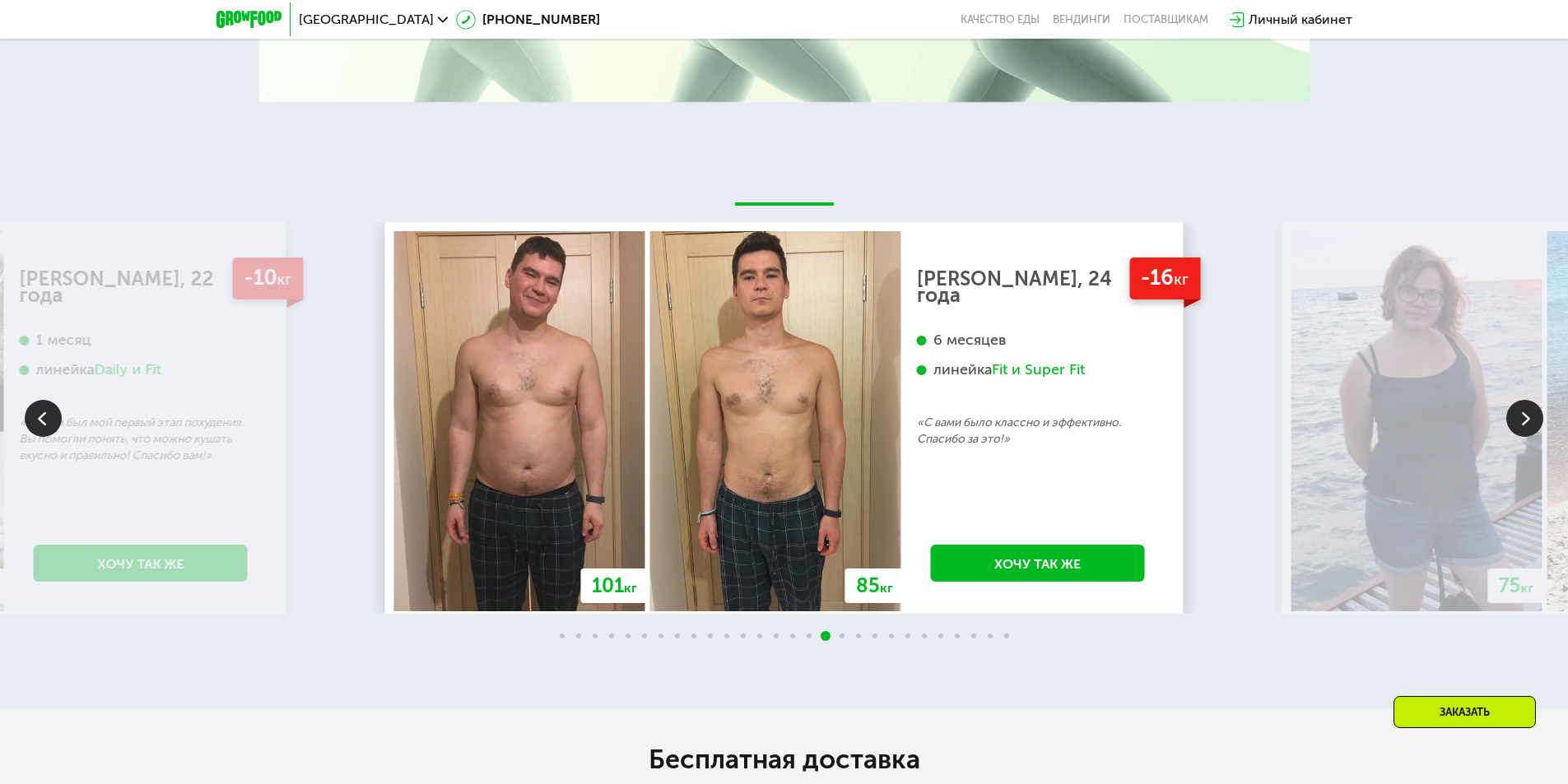
click at [1521, 425] on img at bounding box center [1524, 419] width 37 height 37
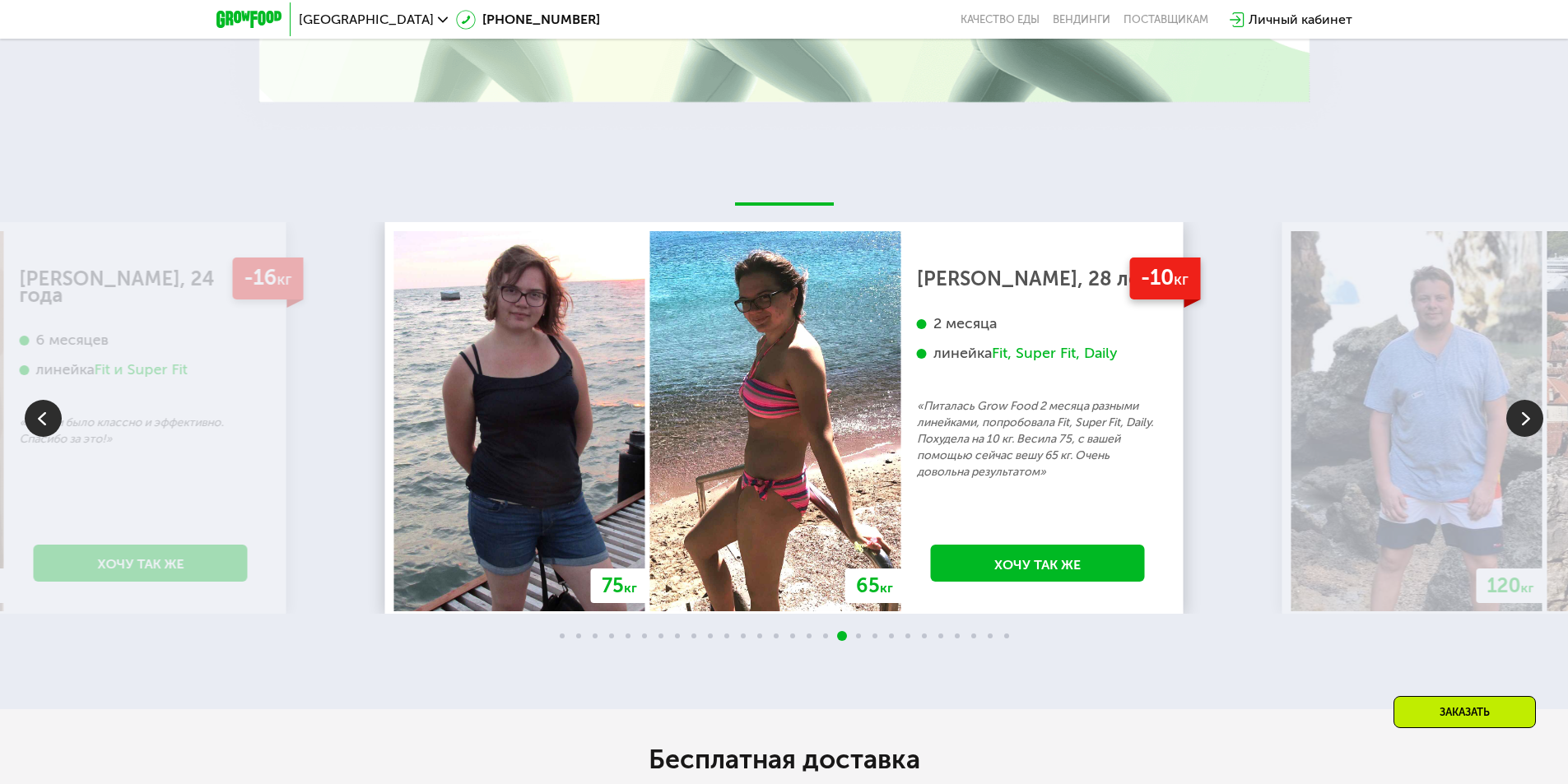
click at [1521, 425] on img at bounding box center [1524, 419] width 37 height 37
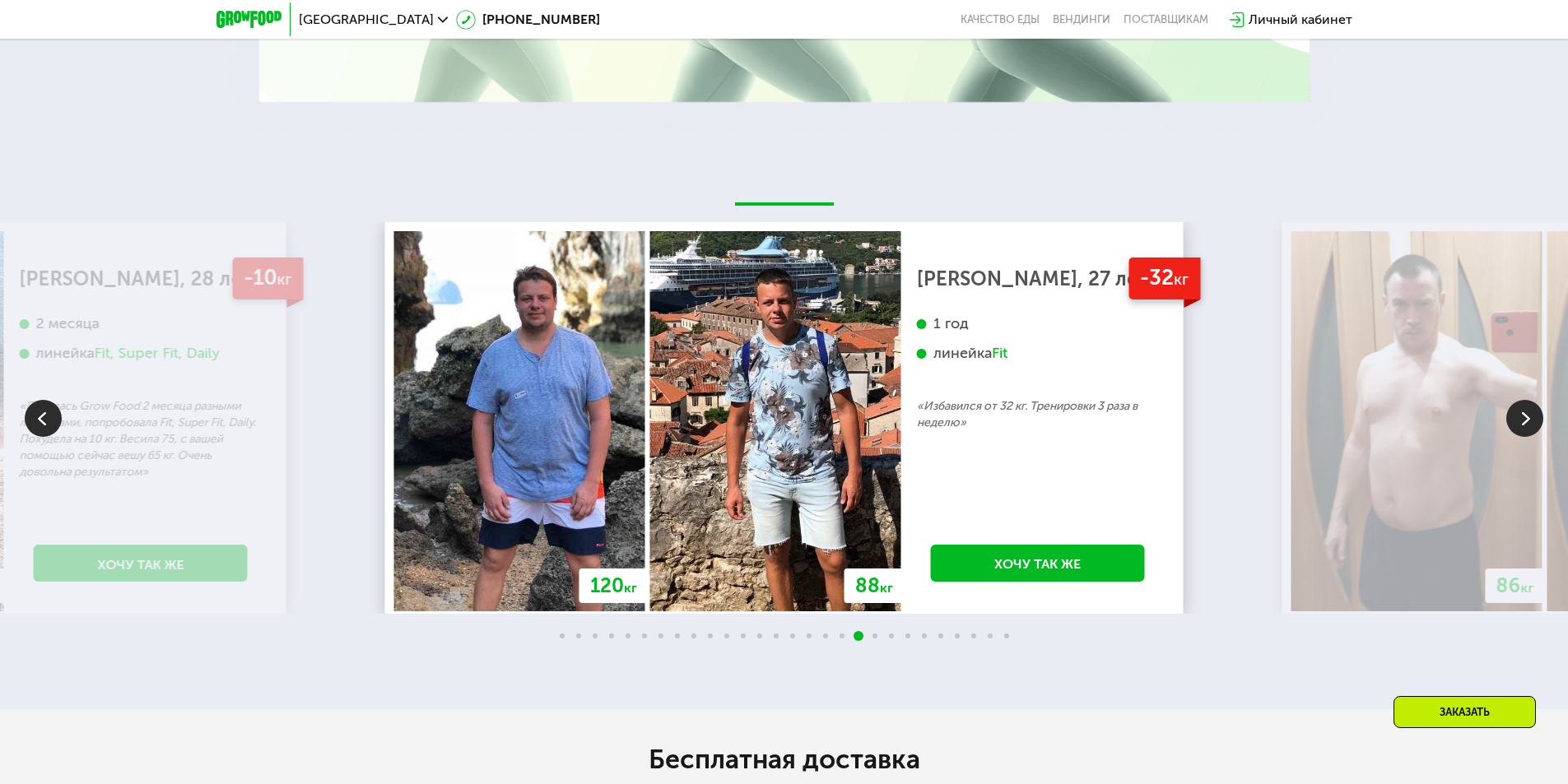
click at [1521, 425] on img at bounding box center [1524, 419] width 37 height 37
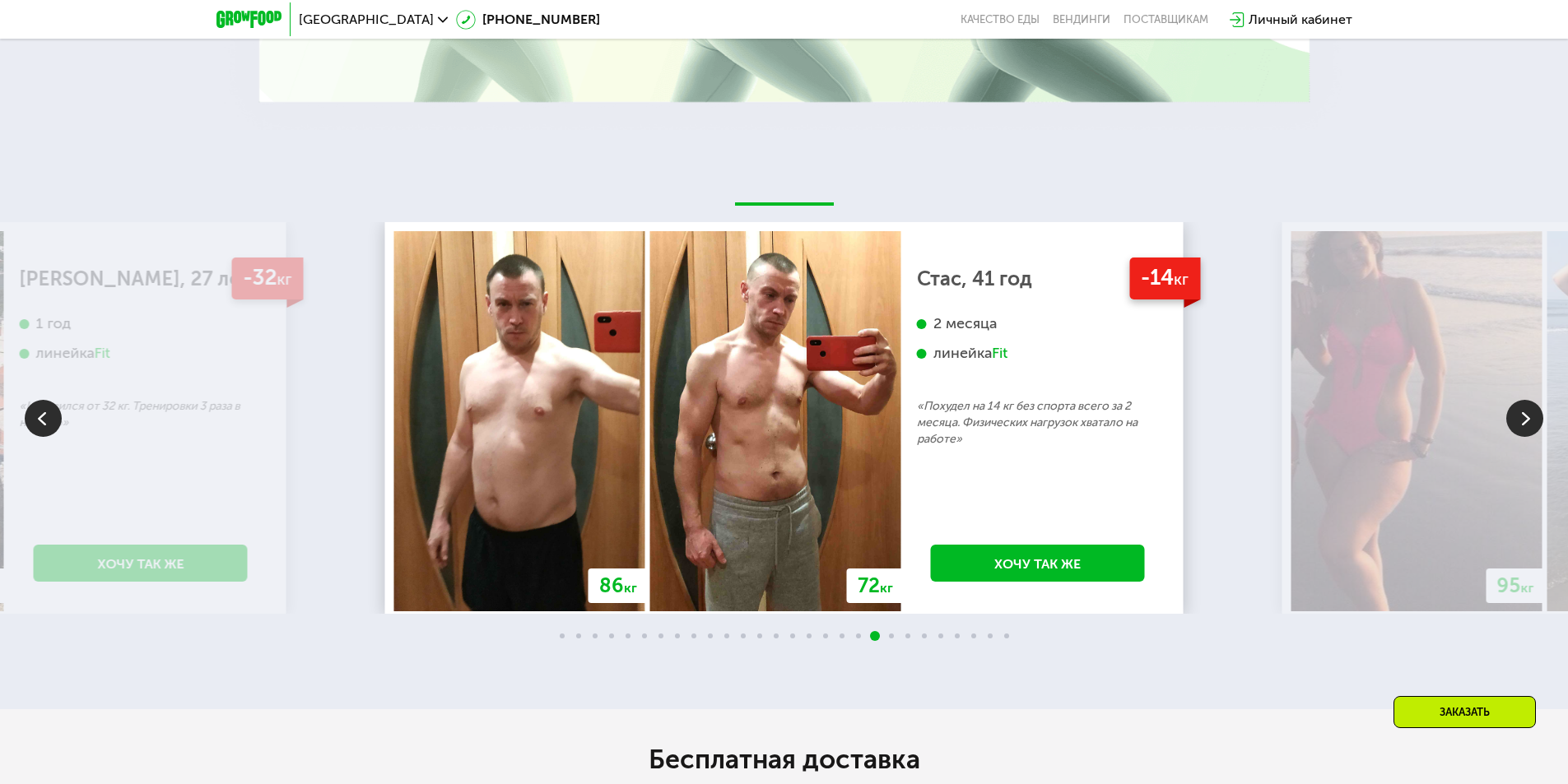
click at [1521, 425] on img at bounding box center [1524, 419] width 37 height 37
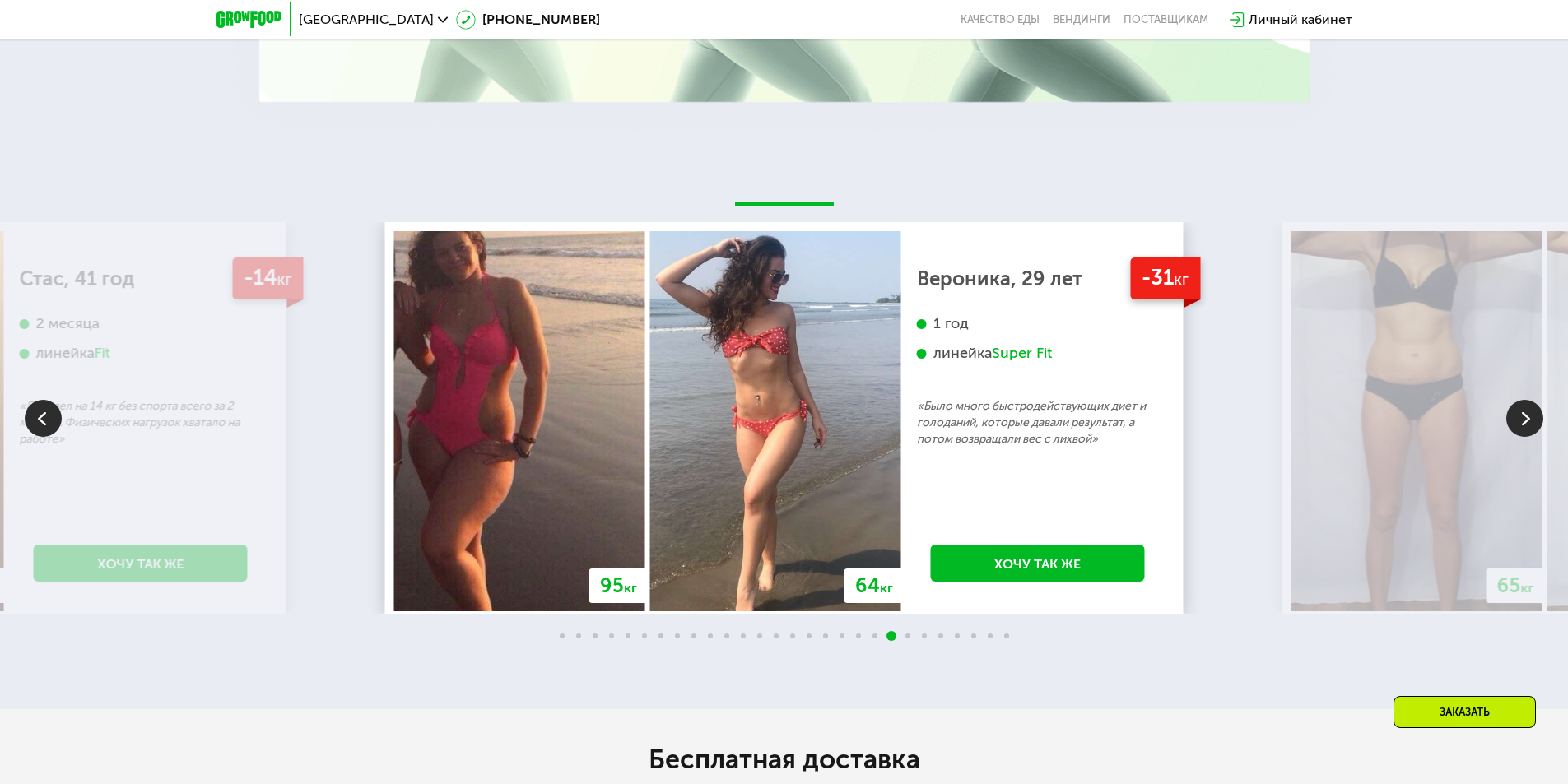
click at [1521, 425] on img at bounding box center [1524, 419] width 37 height 37
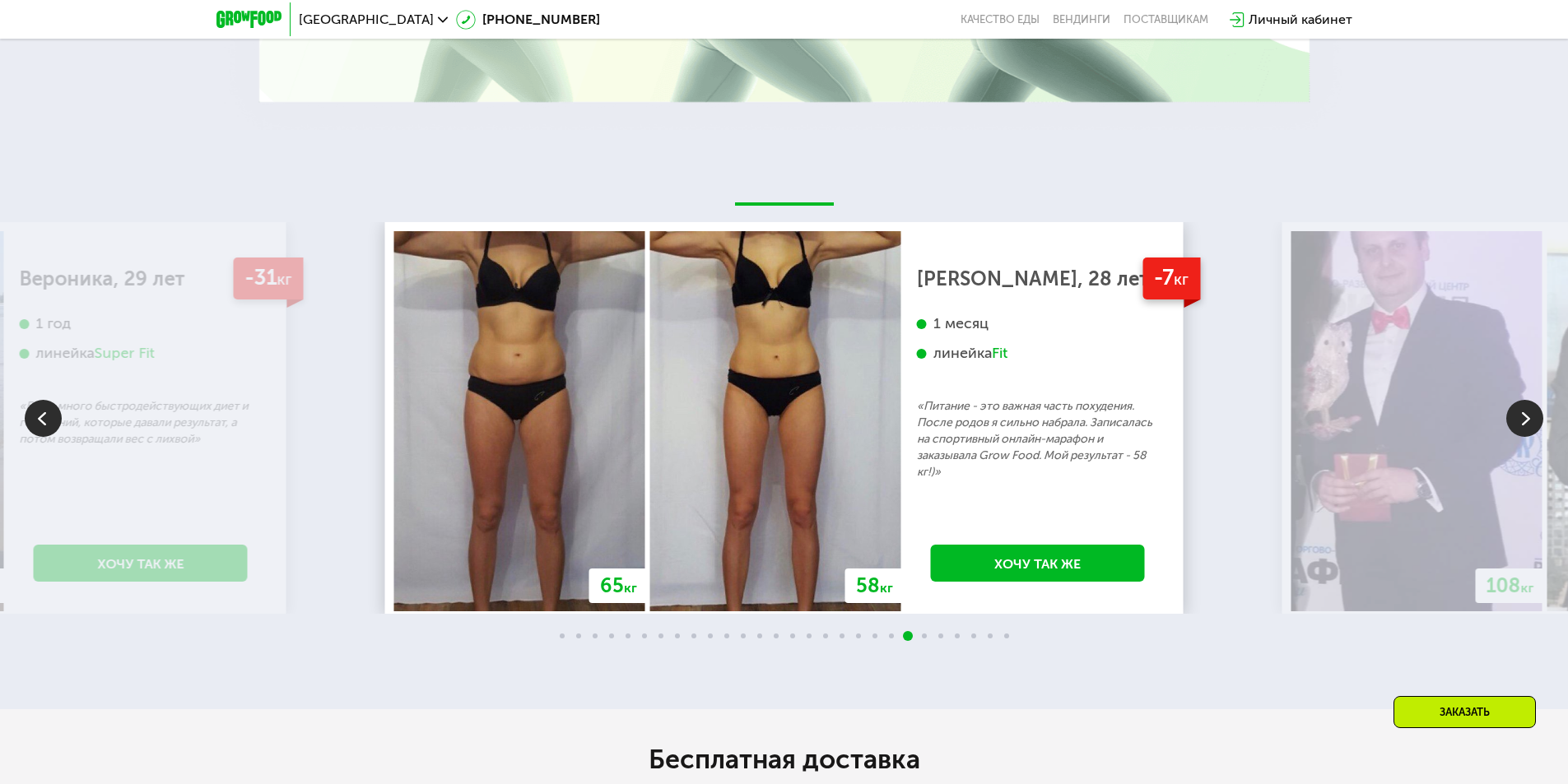
click at [1521, 425] on img at bounding box center [1524, 419] width 37 height 37
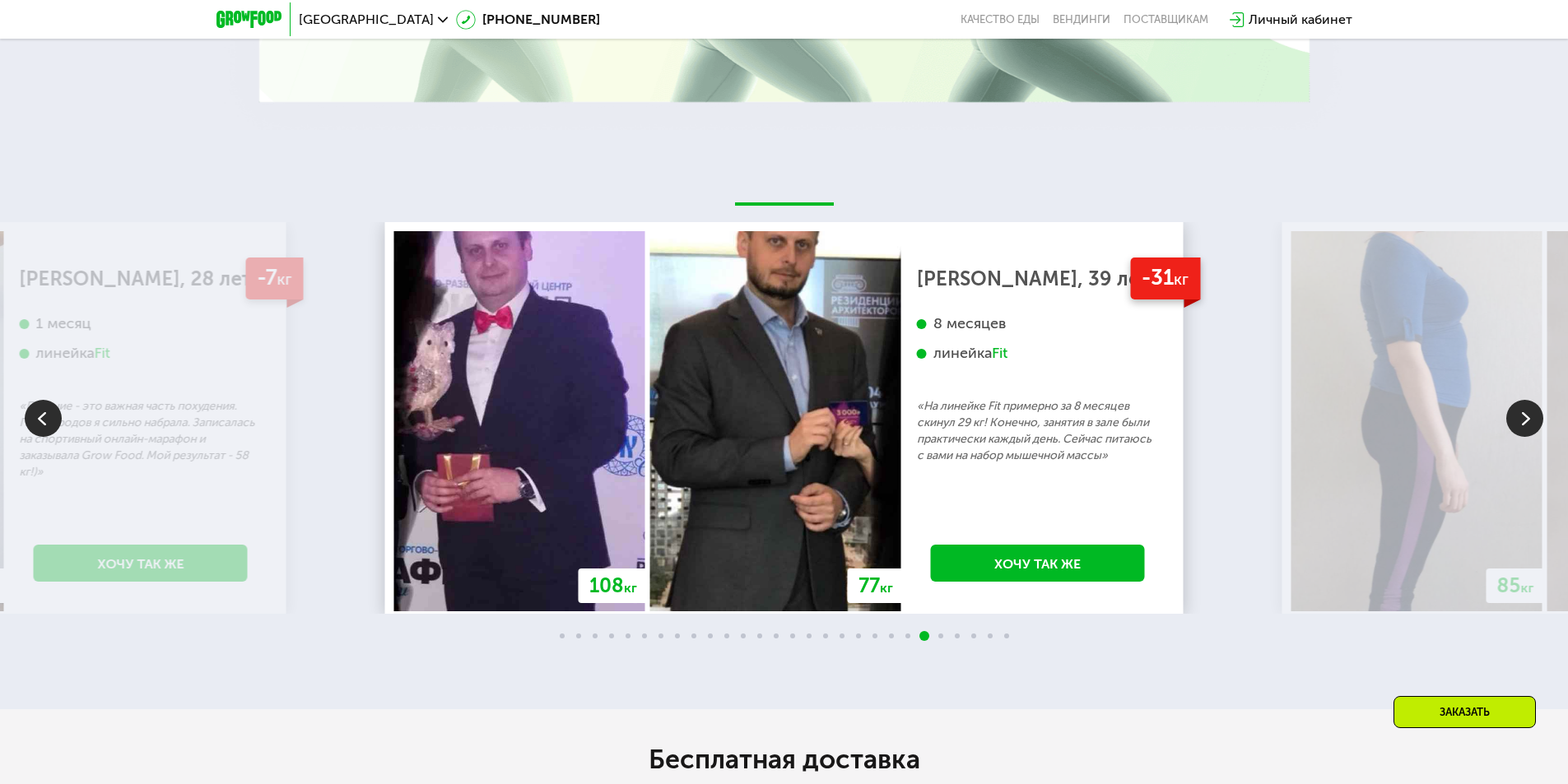
click at [1521, 425] on img at bounding box center [1524, 419] width 37 height 37
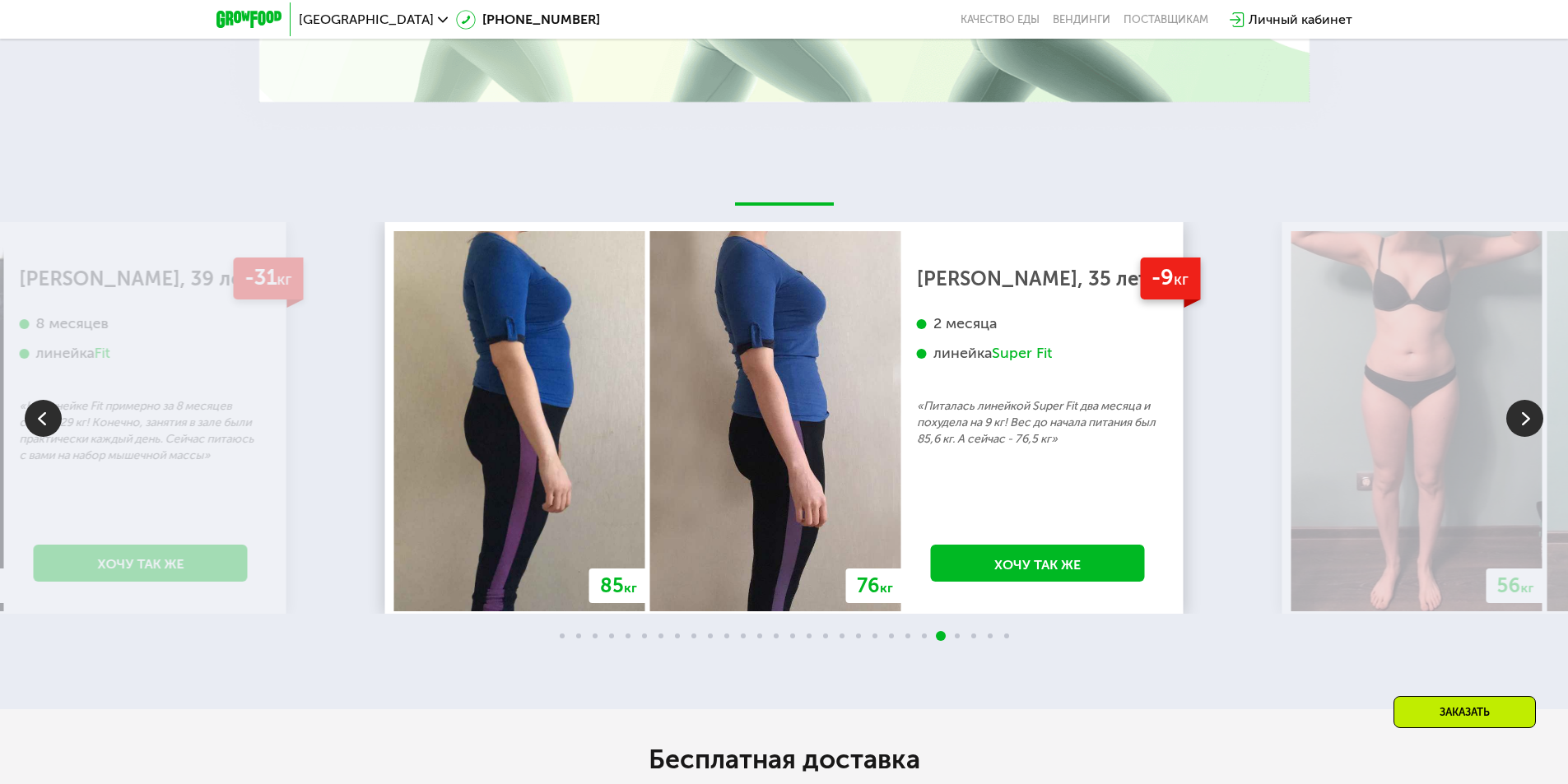
click at [1521, 425] on img at bounding box center [1524, 419] width 37 height 37
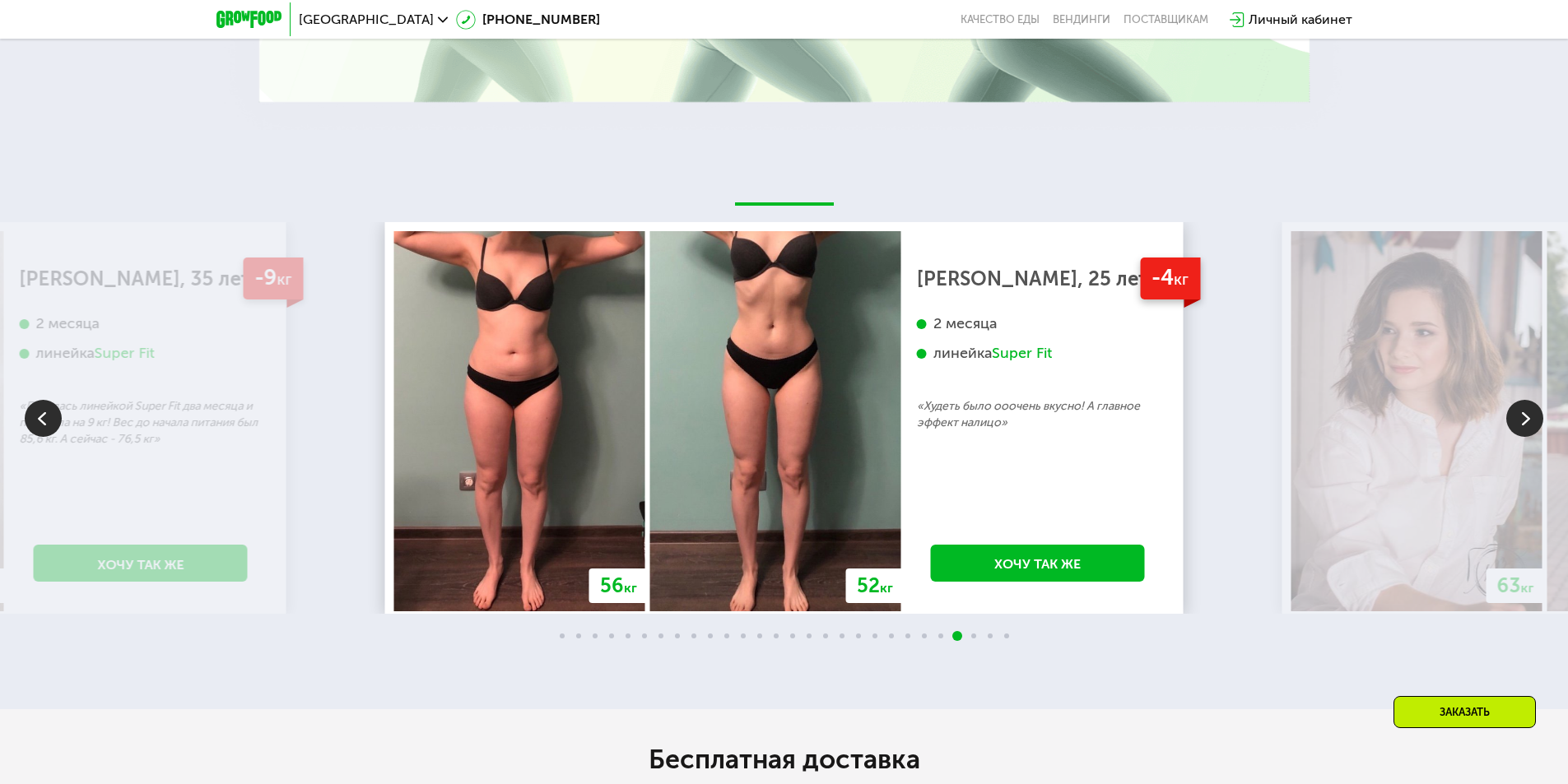
click at [1521, 425] on img at bounding box center [1524, 419] width 37 height 37
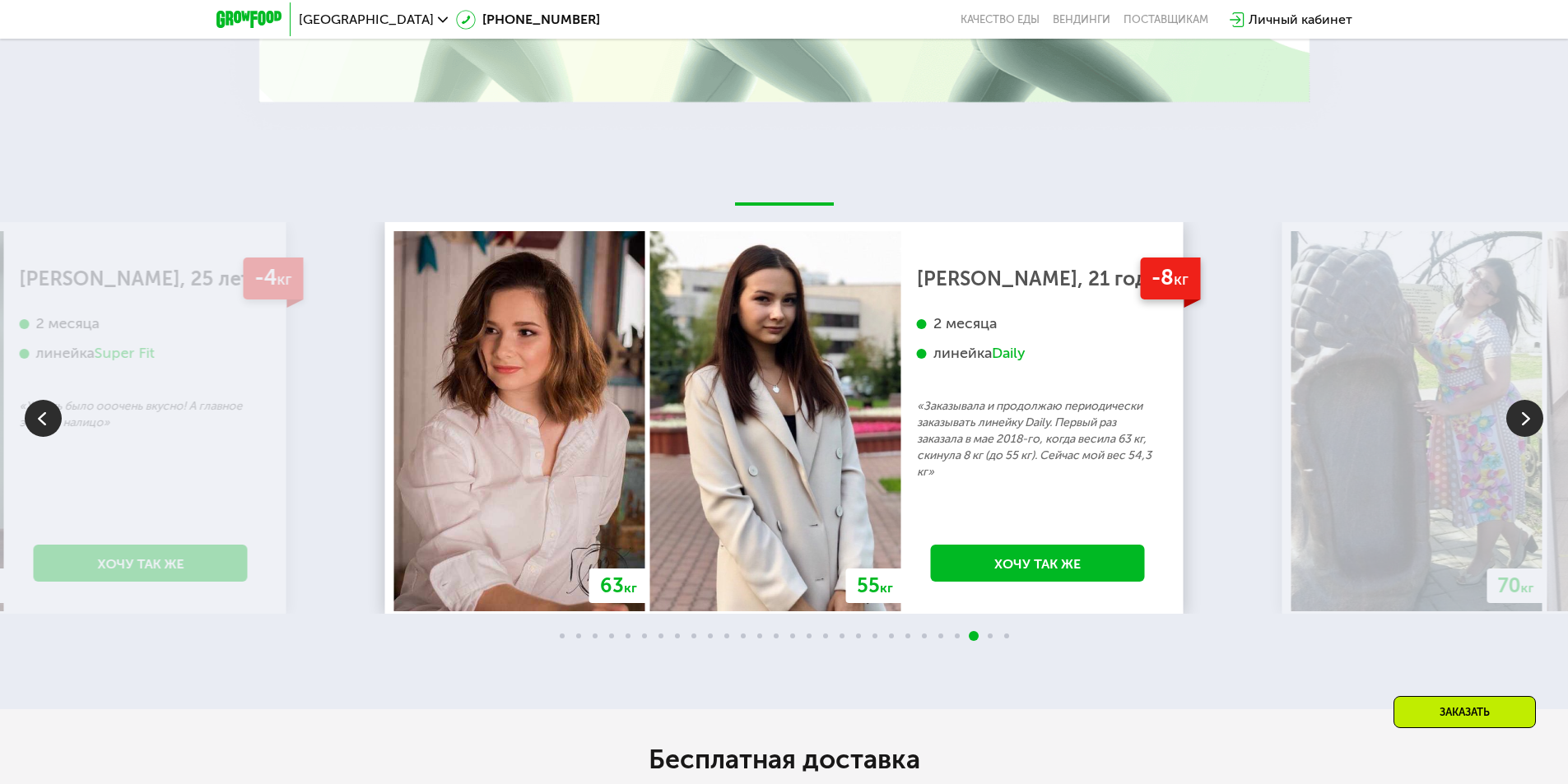
click at [1521, 425] on img at bounding box center [1524, 419] width 37 height 37
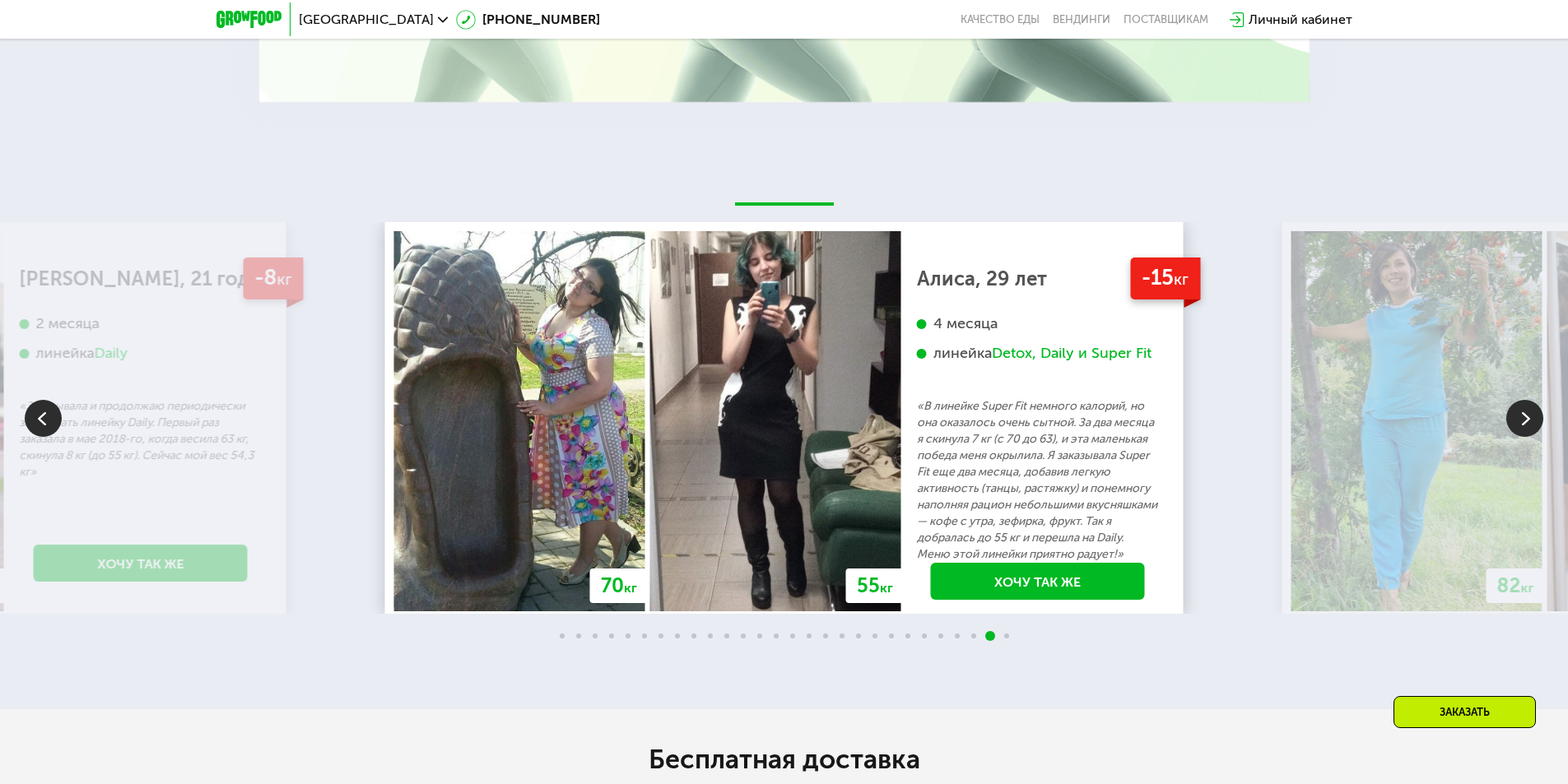
click at [1521, 425] on img at bounding box center [1524, 419] width 37 height 37
